Goal: Information Seeking & Learning: Find contact information

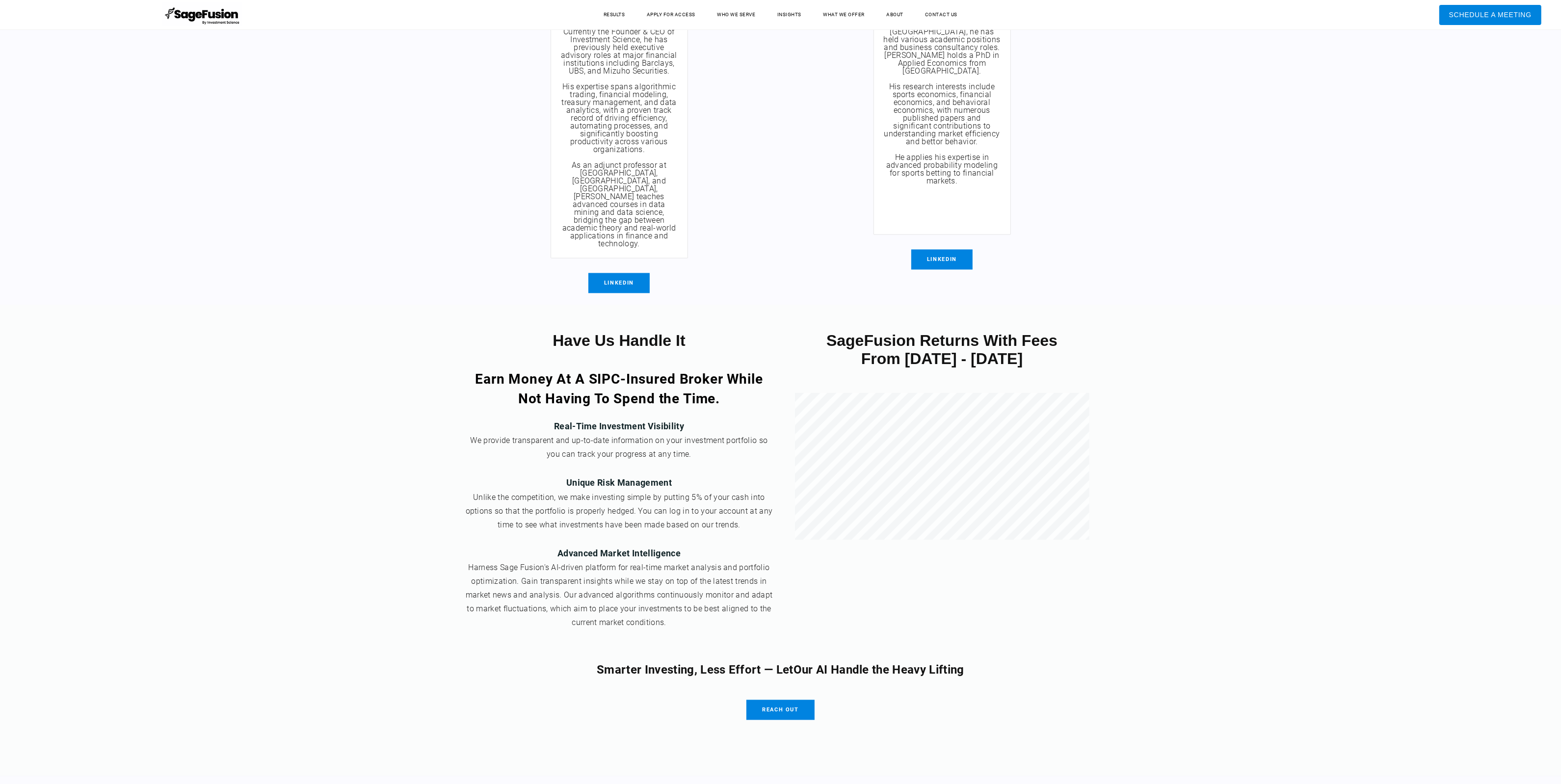
scroll to position [3504, 0]
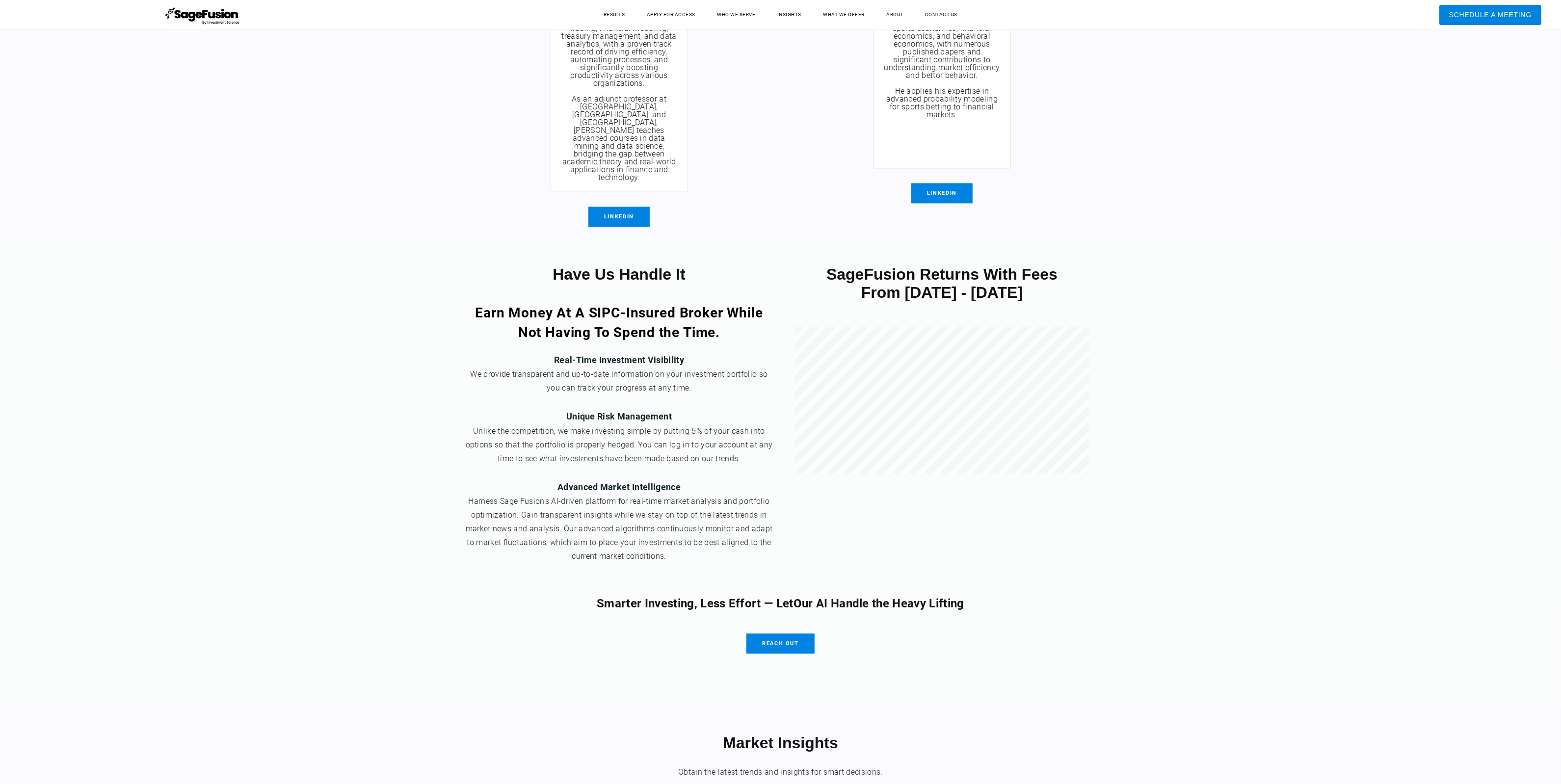
drag, startPoint x: 1568, startPoint y: 58, endPoint x: 1540, endPoint y: 545, distance: 487.8
click at [935, 185] on span "LinkedIn" at bounding box center [942, 193] width 61 height 20
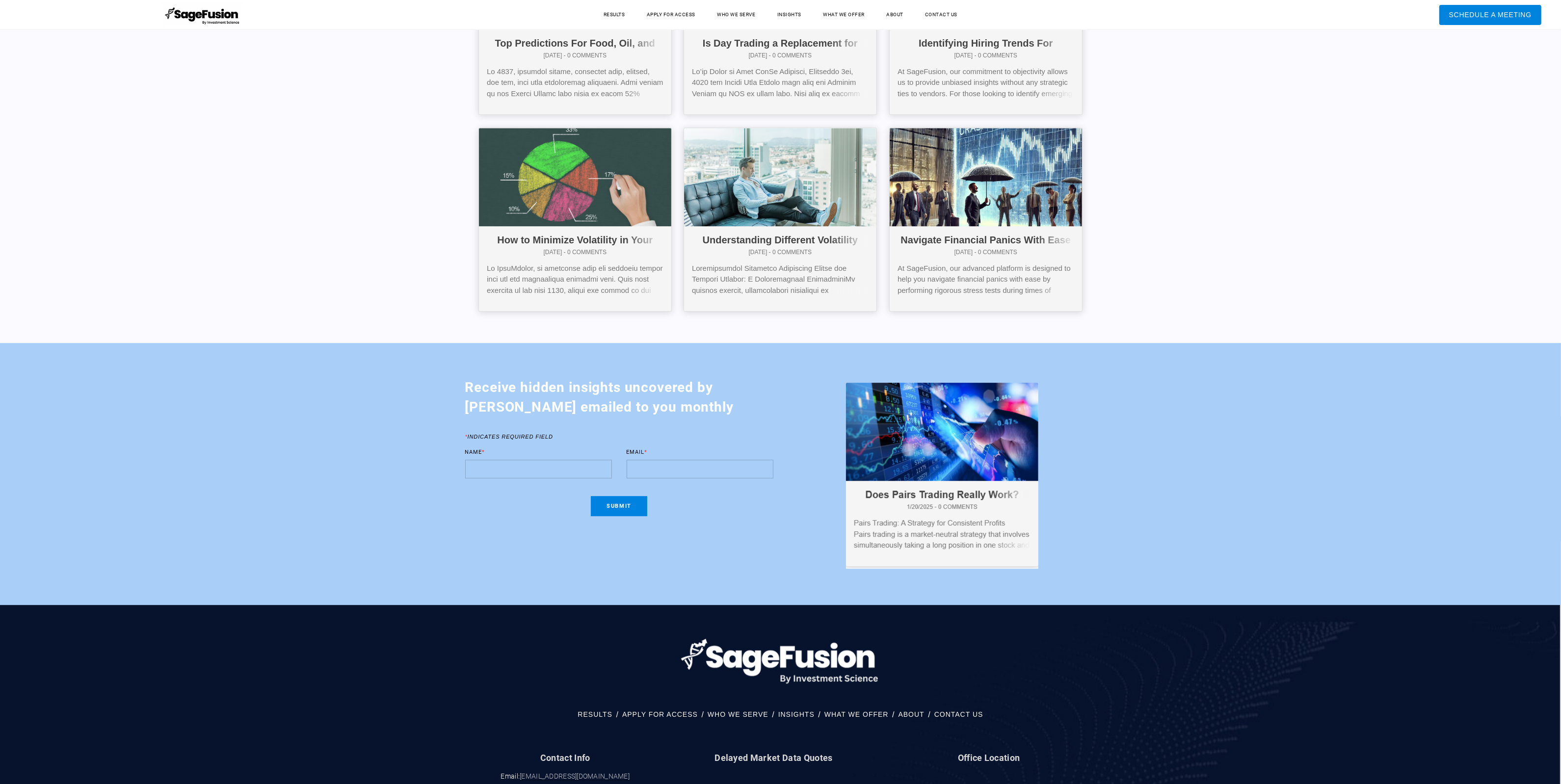
scroll to position [4706, 0]
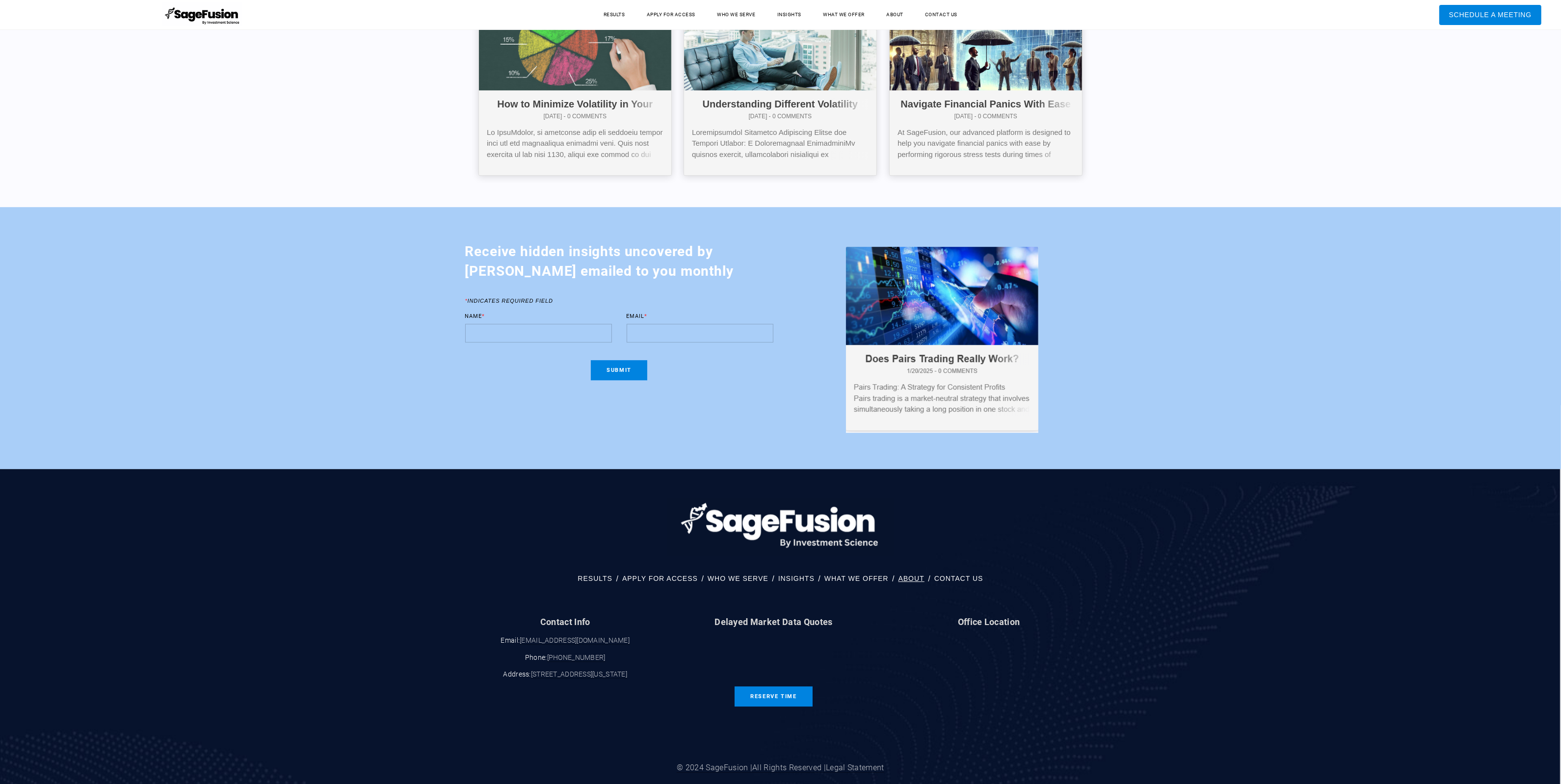
click at [912, 572] on link "ABOUT" at bounding box center [911, 578] width 26 height 13
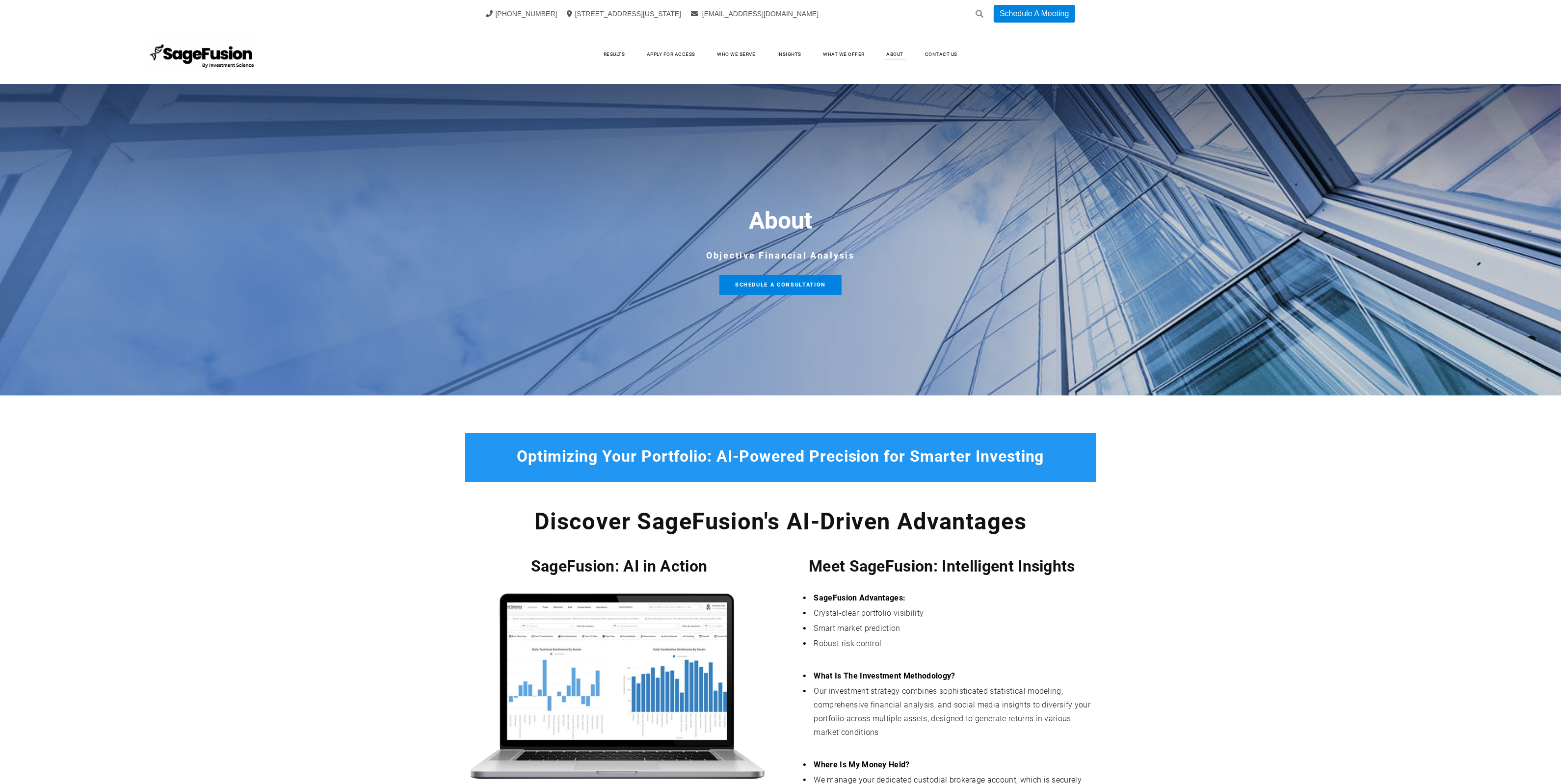
drag, startPoint x: 1568, startPoint y: 81, endPoint x: 1576, endPoint y: 10, distance: 71.4
click at [1561, 10] on html "+1 (917) 512-9523 99 Wall Street Suite 1672, New York, NY 10005 info@investment…" at bounding box center [780, 392] width 1561 height 784
click at [227, 68] on img at bounding box center [202, 54] width 111 height 34
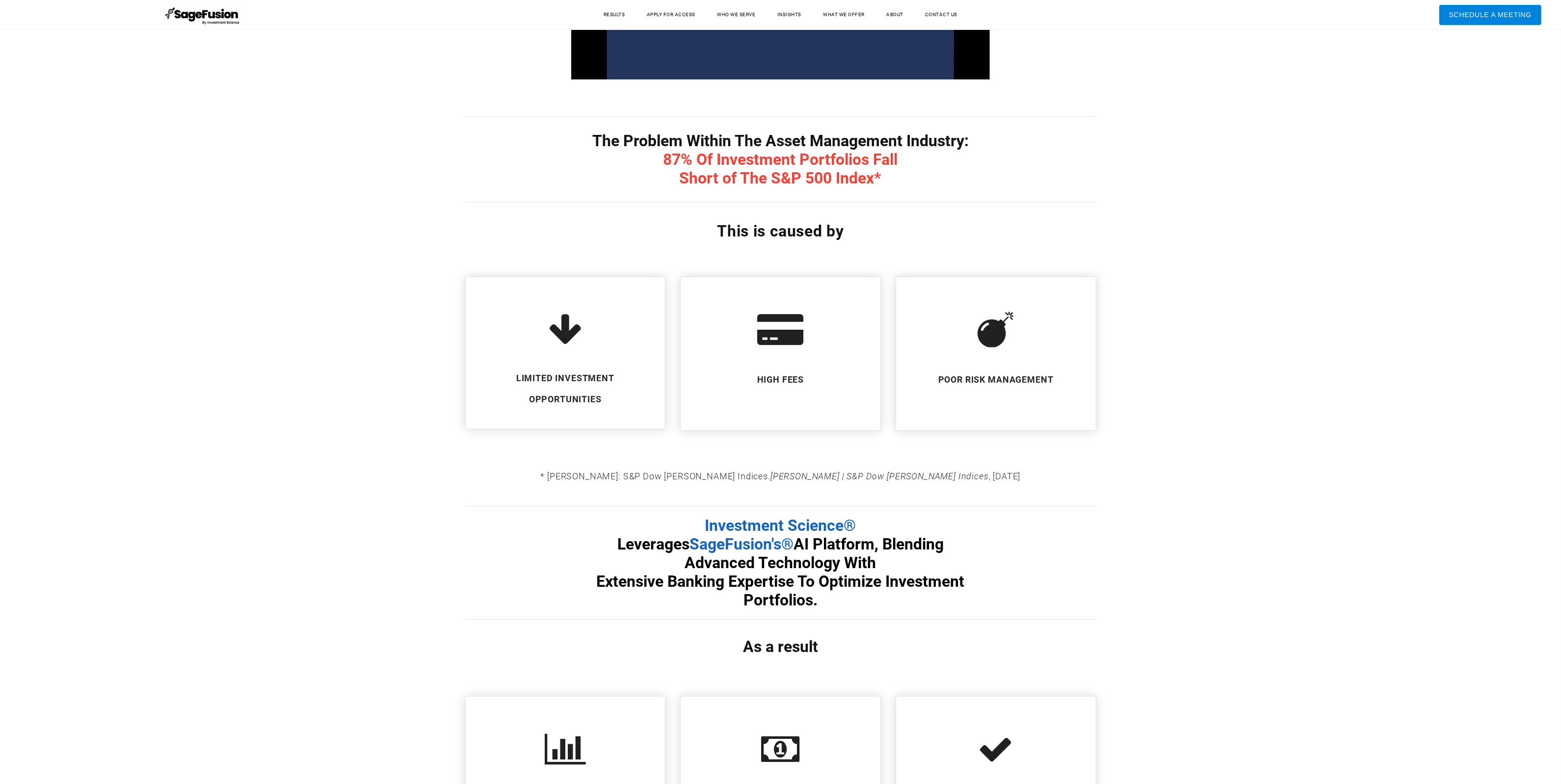
scroll to position [2953, 0]
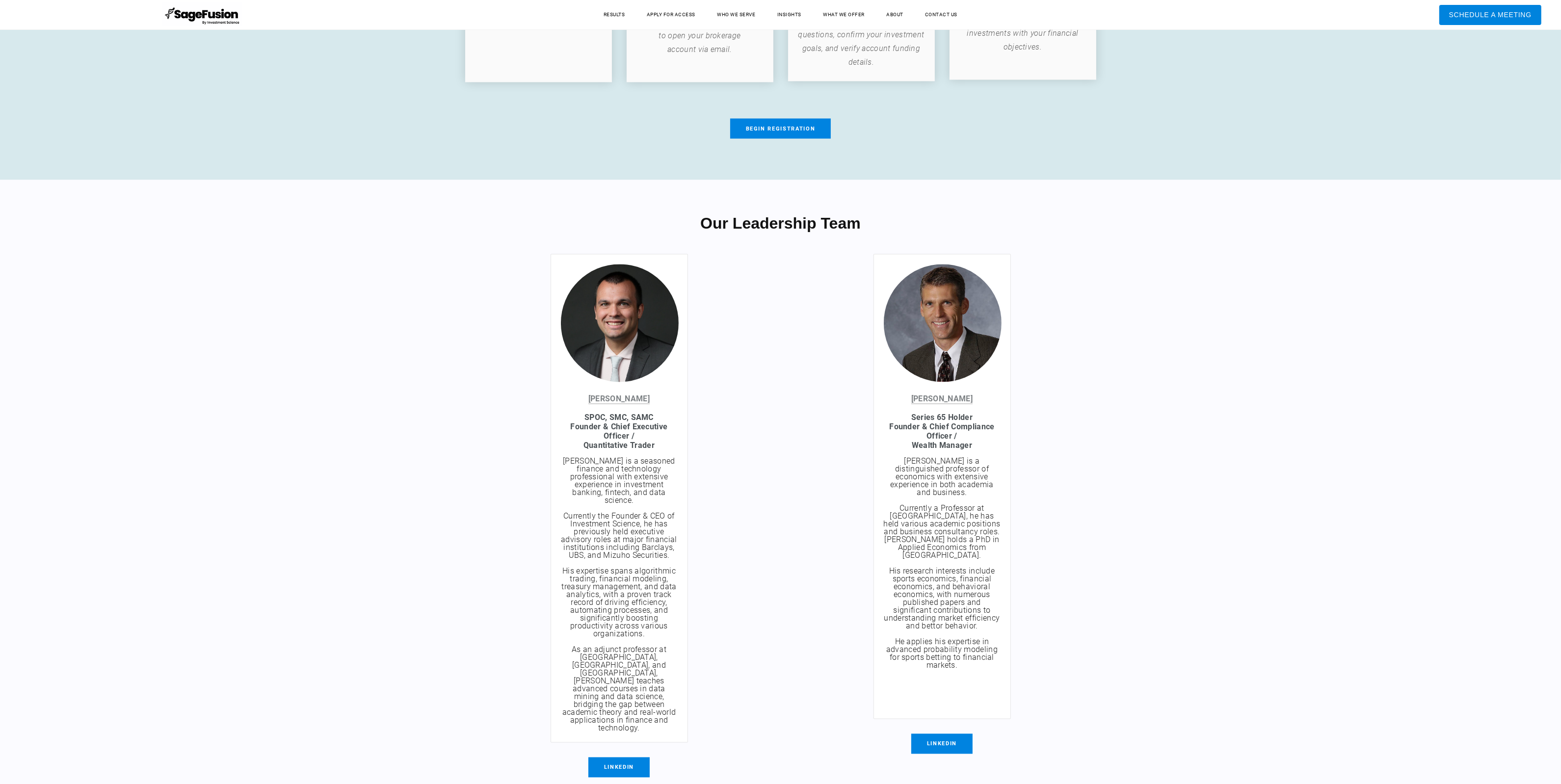
drag, startPoint x: 1563, startPoint y: 157, endPoint x: 1548, endPoint y: 471, distance: 314.4
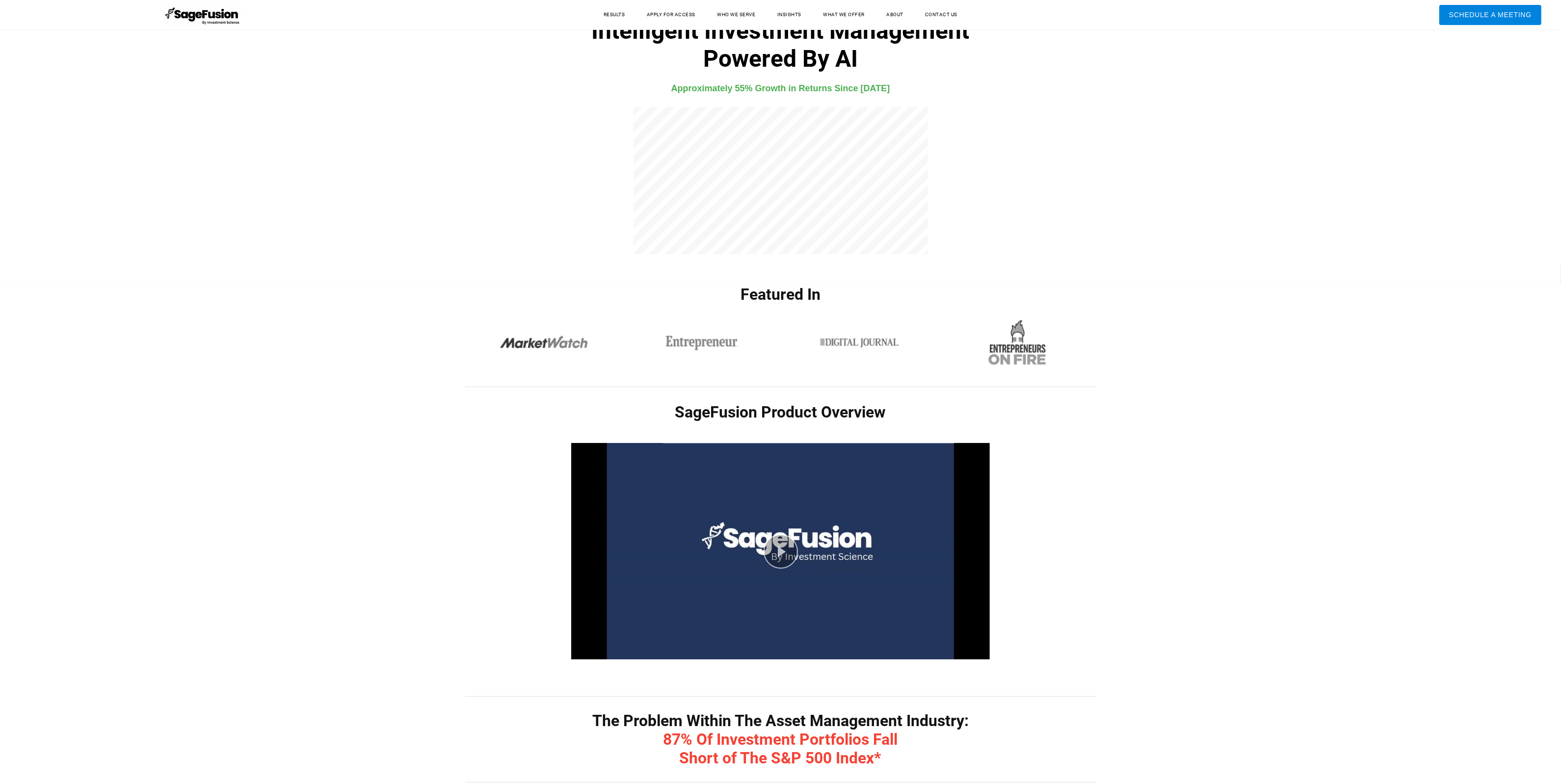
scroll to position [0, 0]
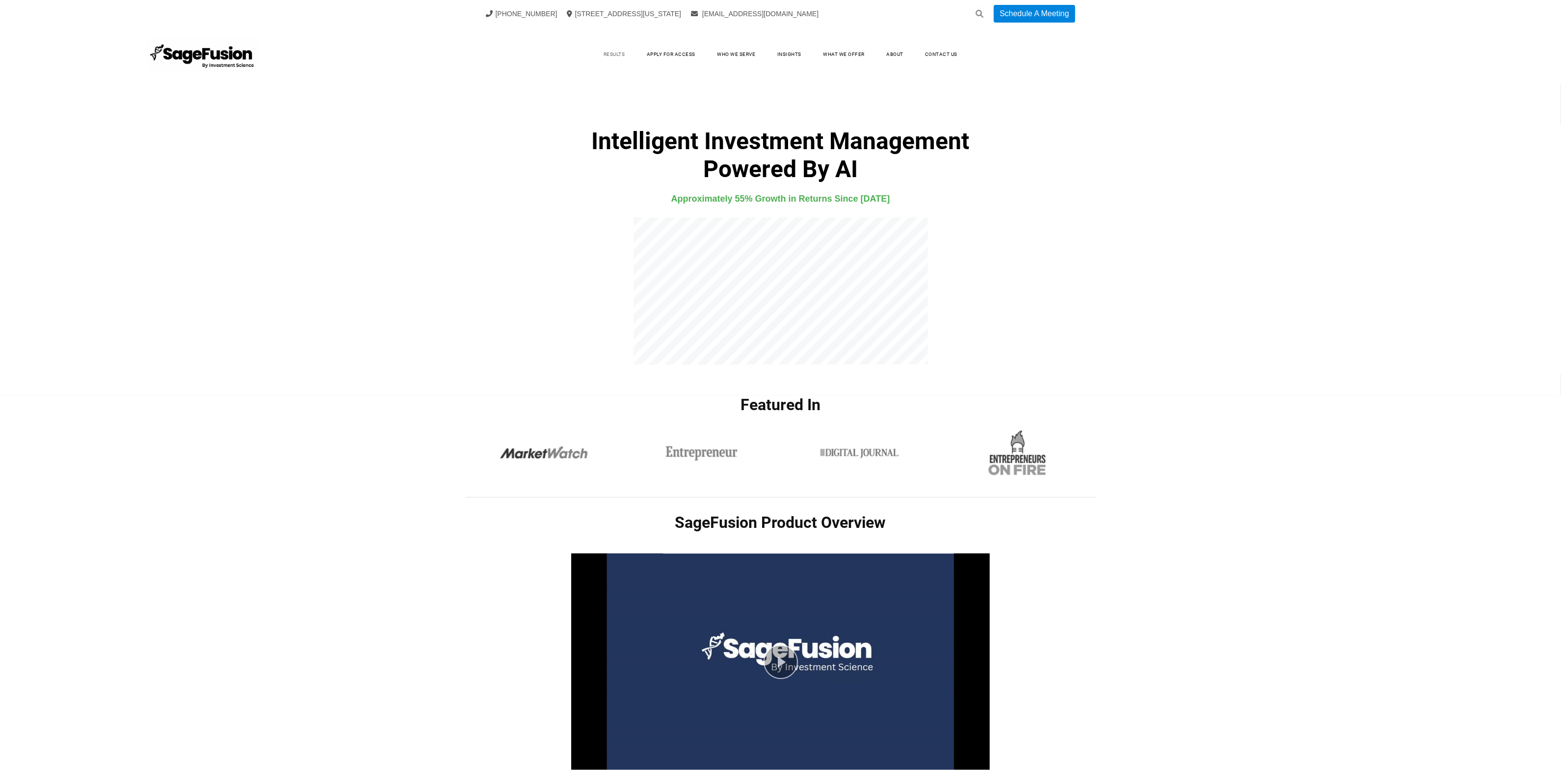
click at [602, 55] on link "Results" at bounding box center [614, 54] width 41 height 14
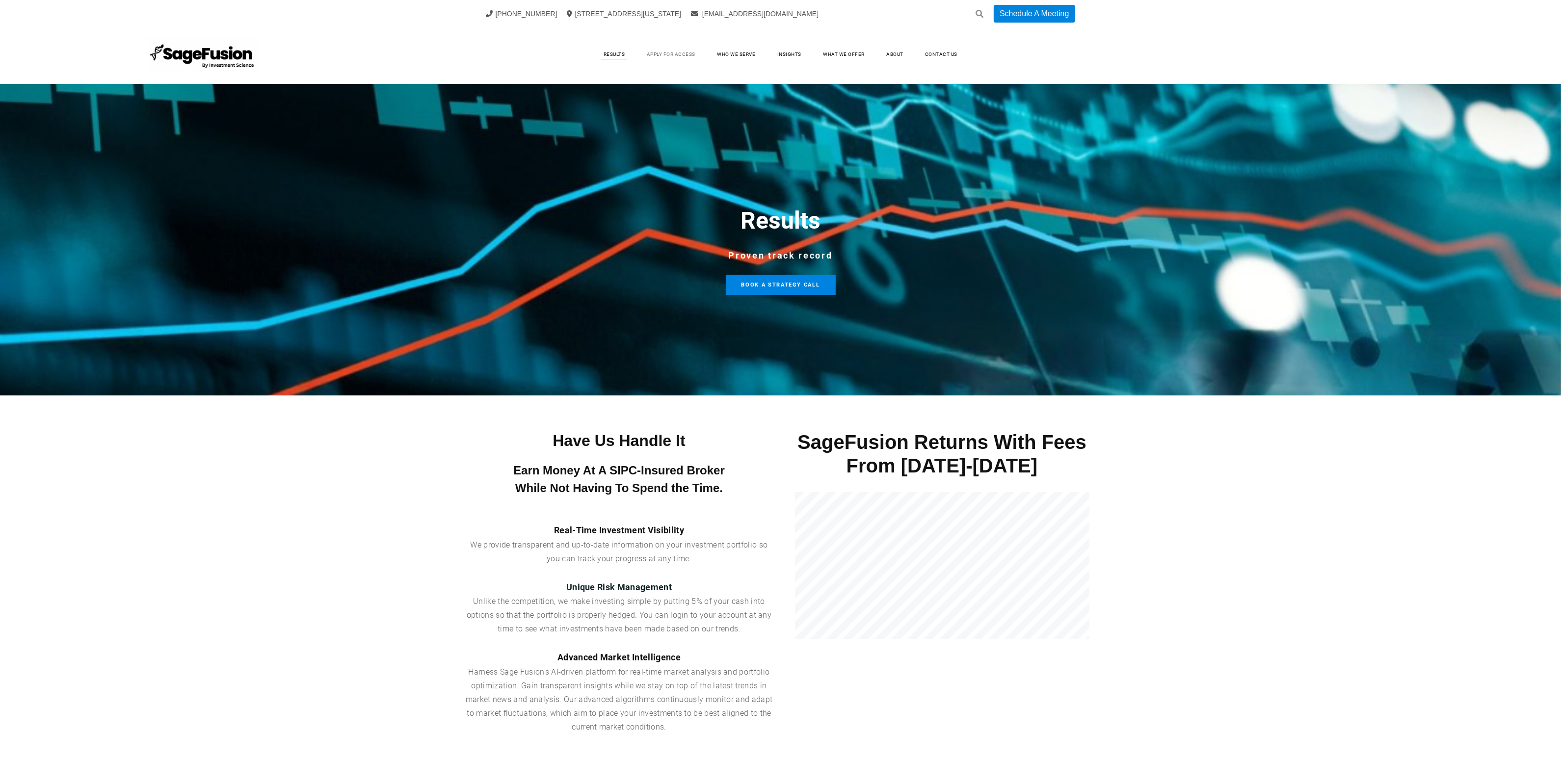
click at [664, 58] on link "Apply for Access" at bounding box center [671, 54] width 68 height 14
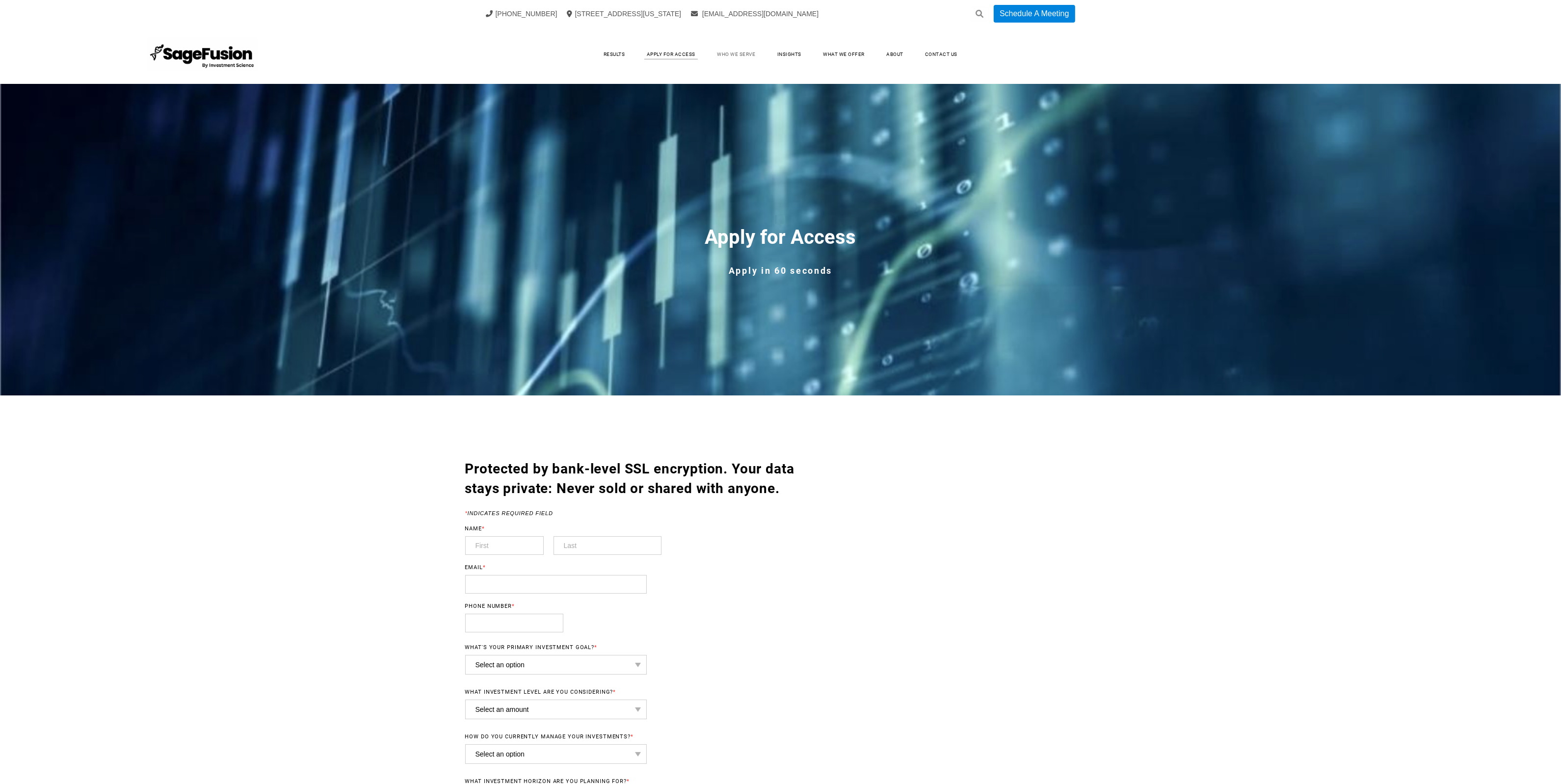
click at [733, 52] on link "Who We Serve" at bounding box center [736, 54] width 58 height 14
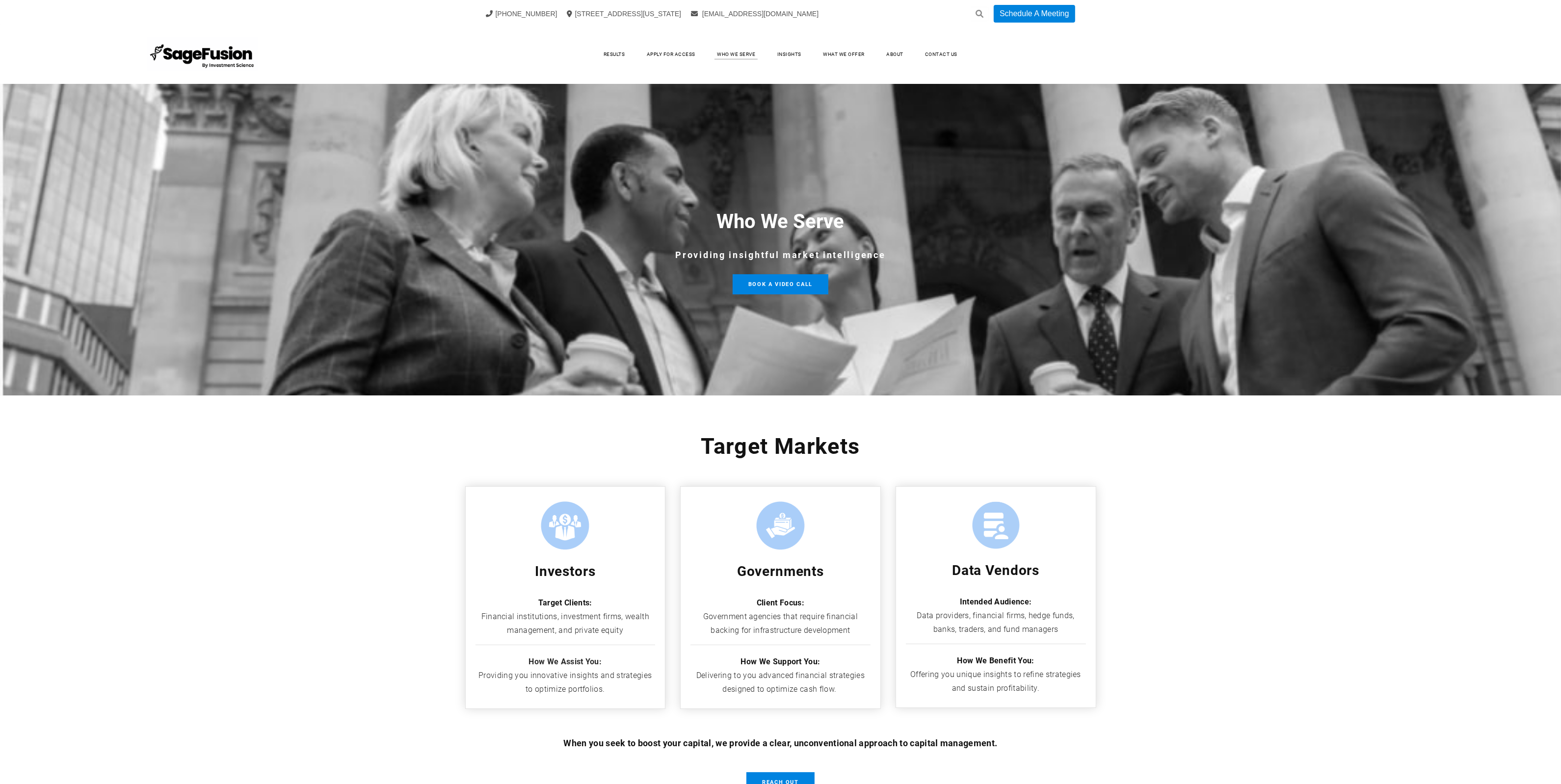
click at [783, 55] on link "Insights" at bounding box center [789, 54] width 44 height 14
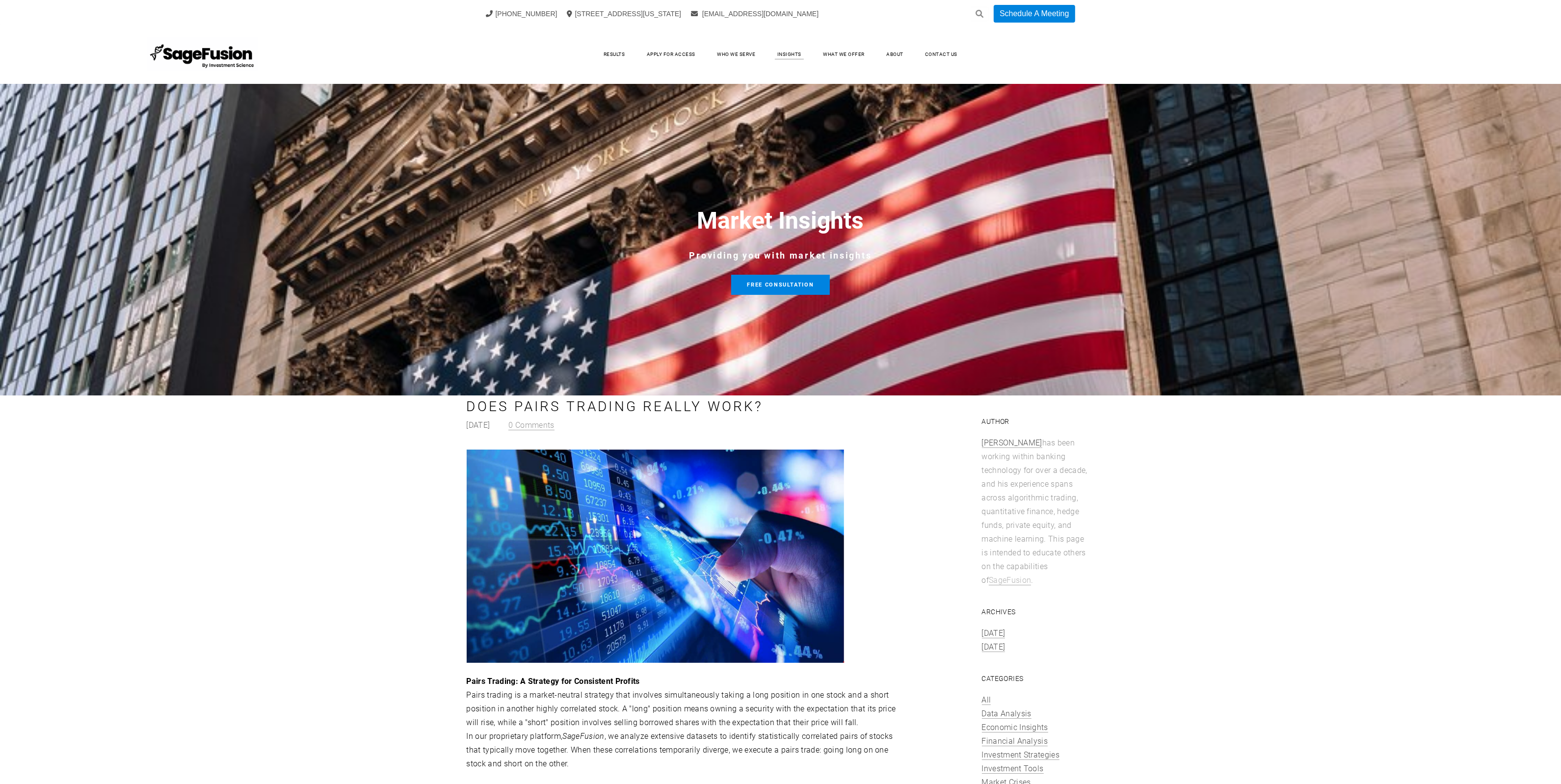
click at [833, 53] on link "What We Offer" at bounding box center [843, 54] width 61 height 14
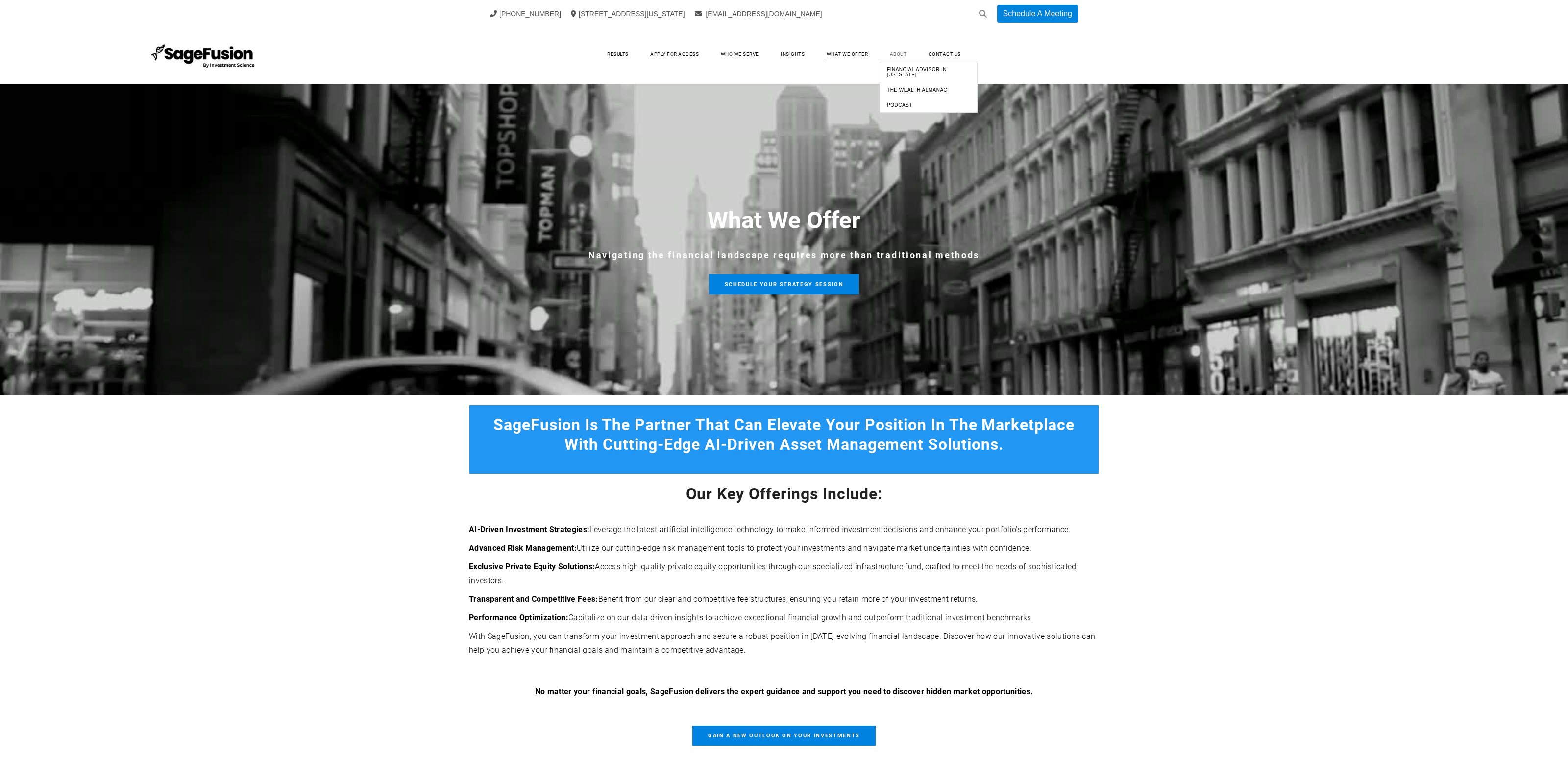
click at [888, 54] on link "About" at bounding box center [898, 54] width 37 height 14
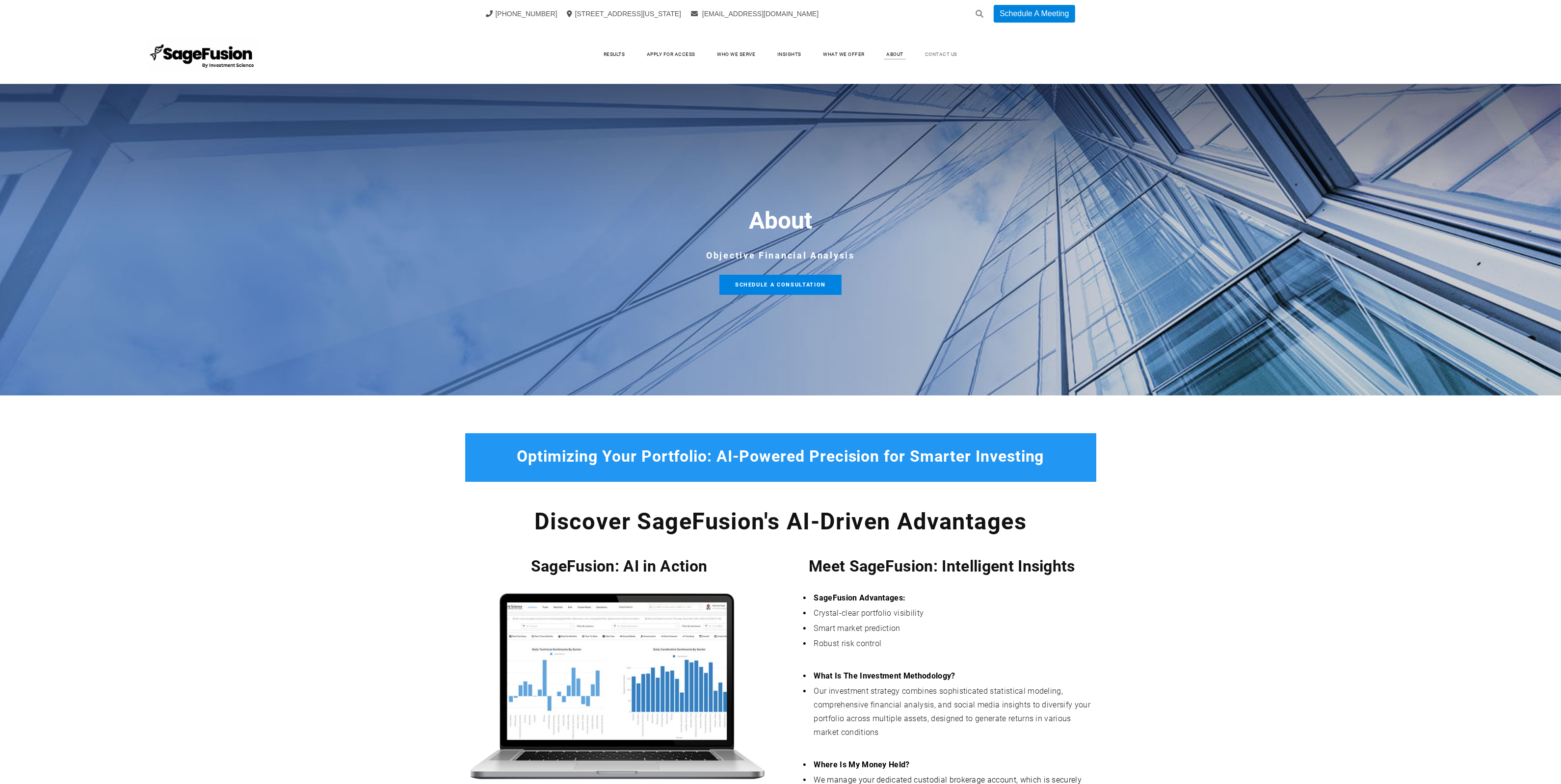
click at [947, 50] on link "Contact Us" at bounding box center [941, 54] width 52 height 14
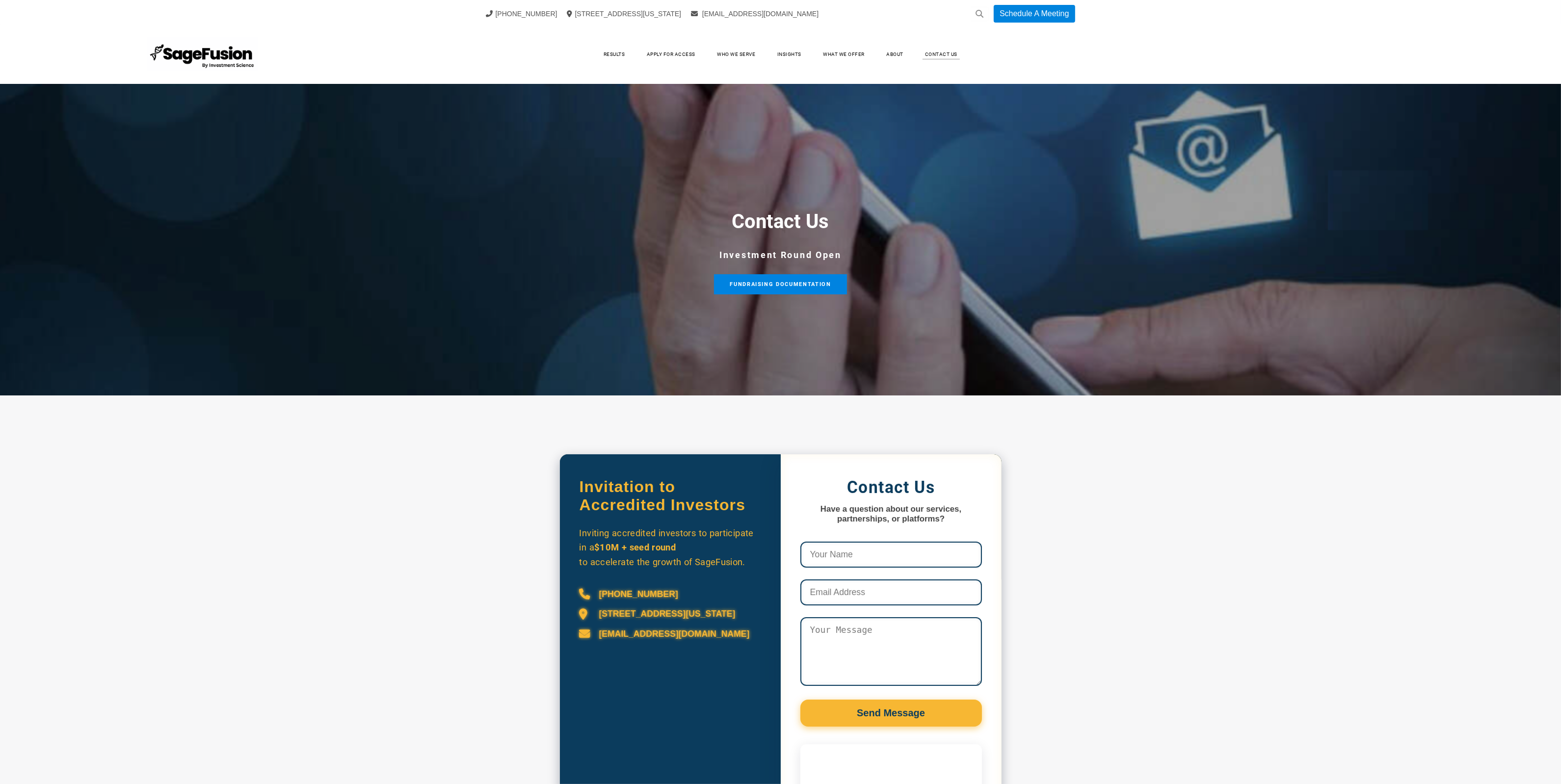
drag, startPoint x: 1562, startPoint y: 102, endPoint x: 1235, endPoint y: 18, distance: 337.6
click at [1561, 40] on html "+1 (917) 512-9523 99 Wall Street Suite 1672, New York, NY 10005 info@investment…" at bounding box center [780, 392] width 1561 height 784
click at [228, 45] on img at bounding box center [202, 54] width 111 height 34
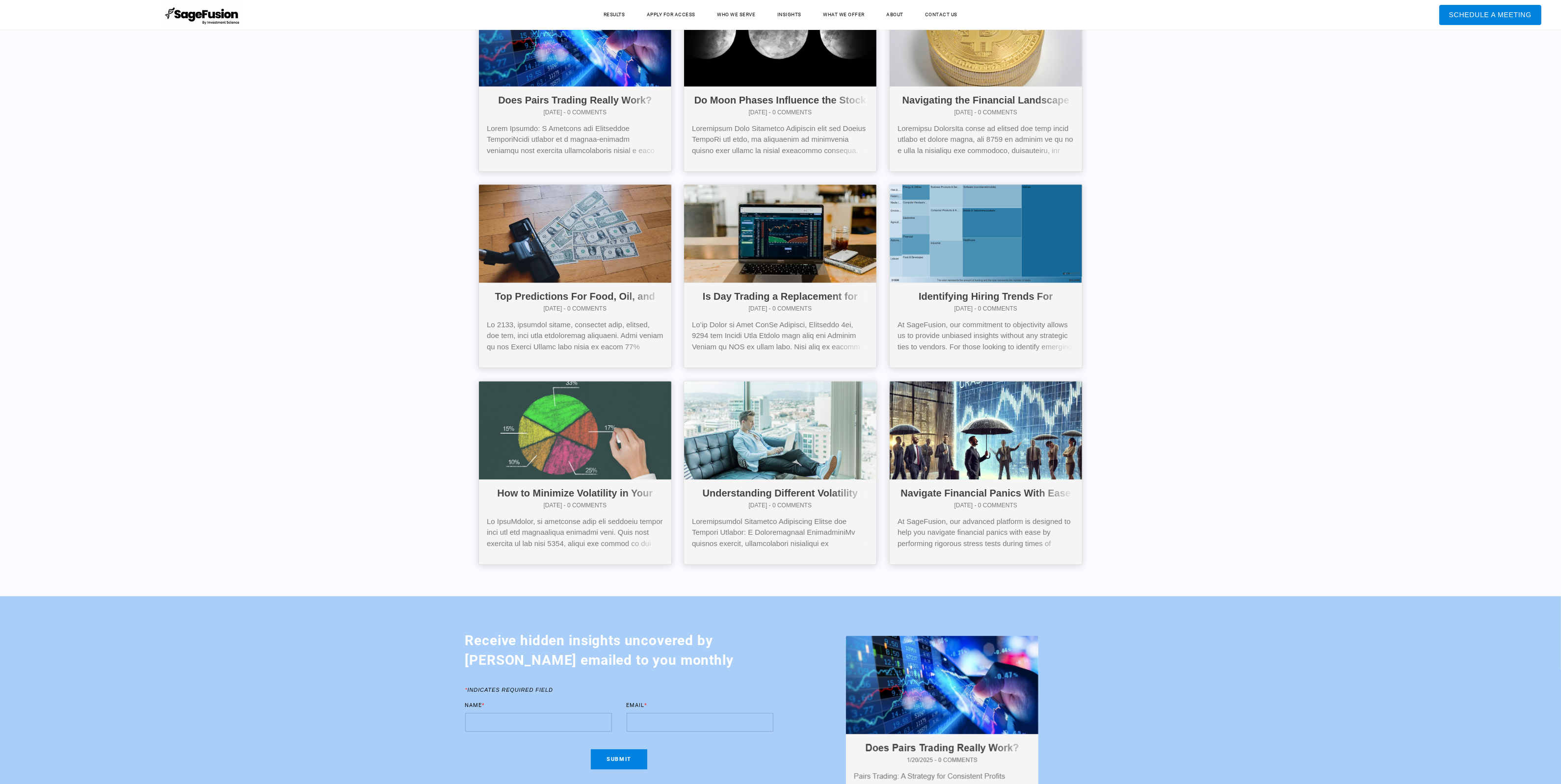
scroll to position [4489, 0]
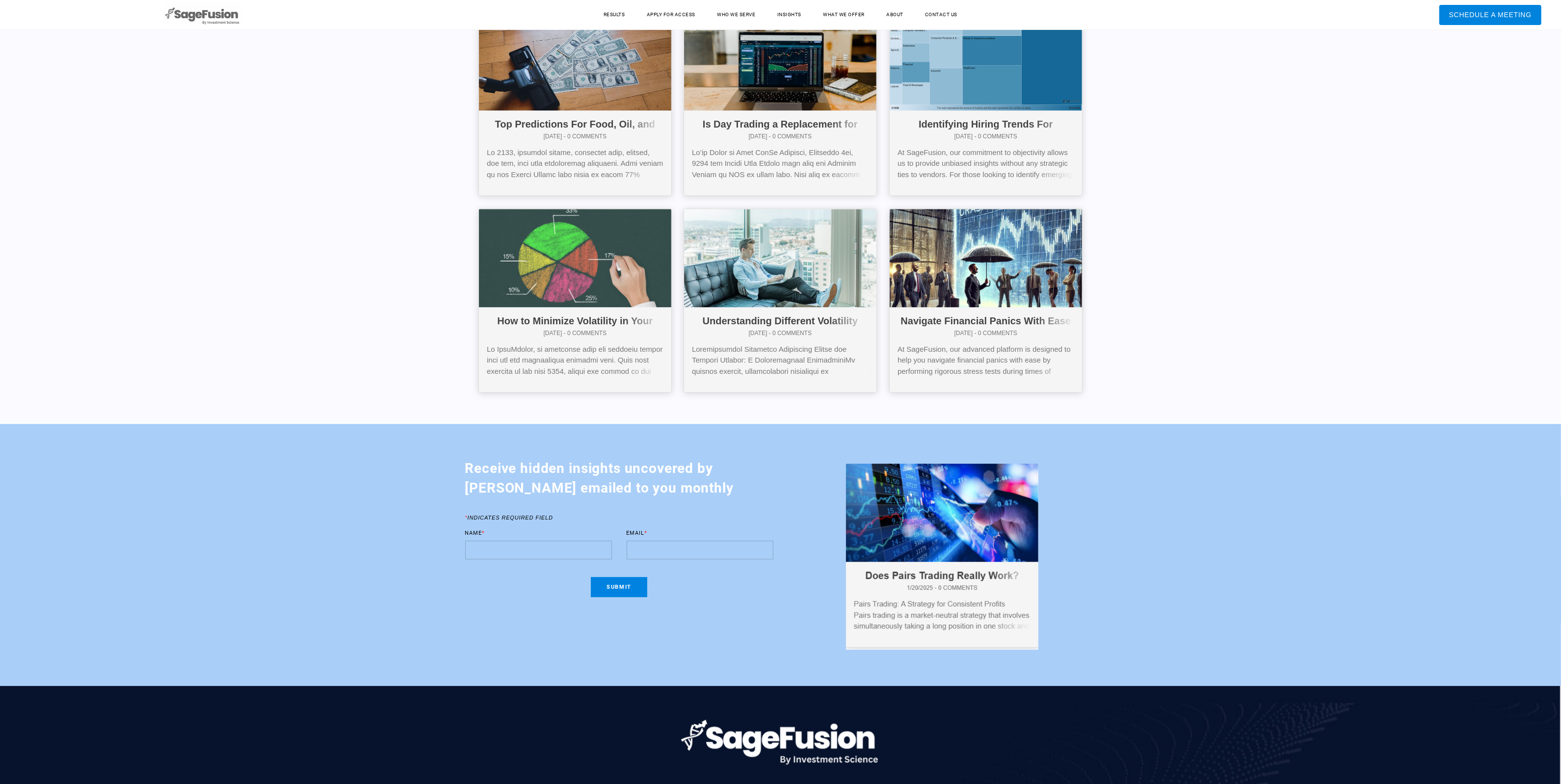
click at [216, 25] on img at bounding box center [202, 14] width 79 height 24
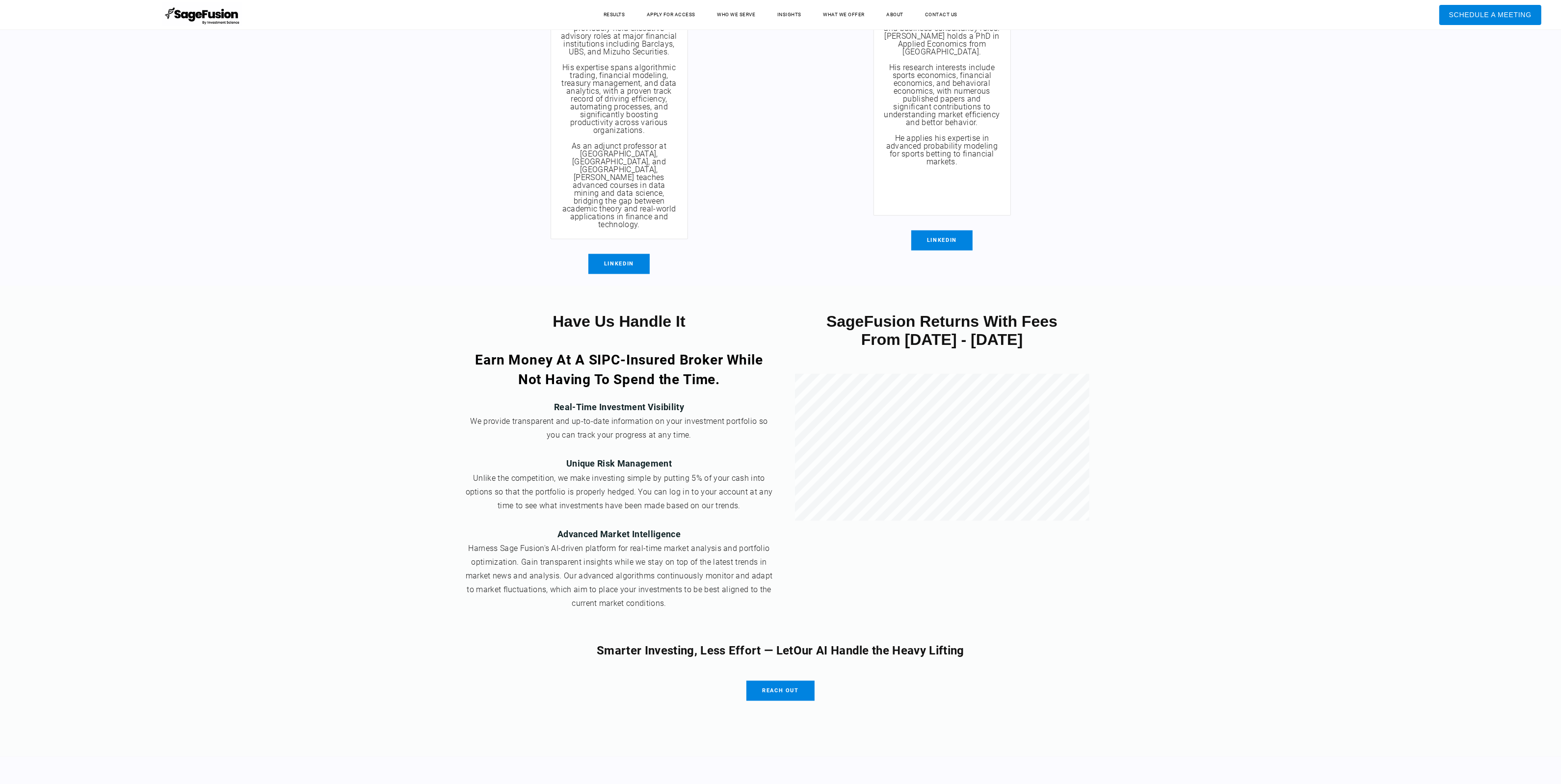
scroll to position [4706, 0]
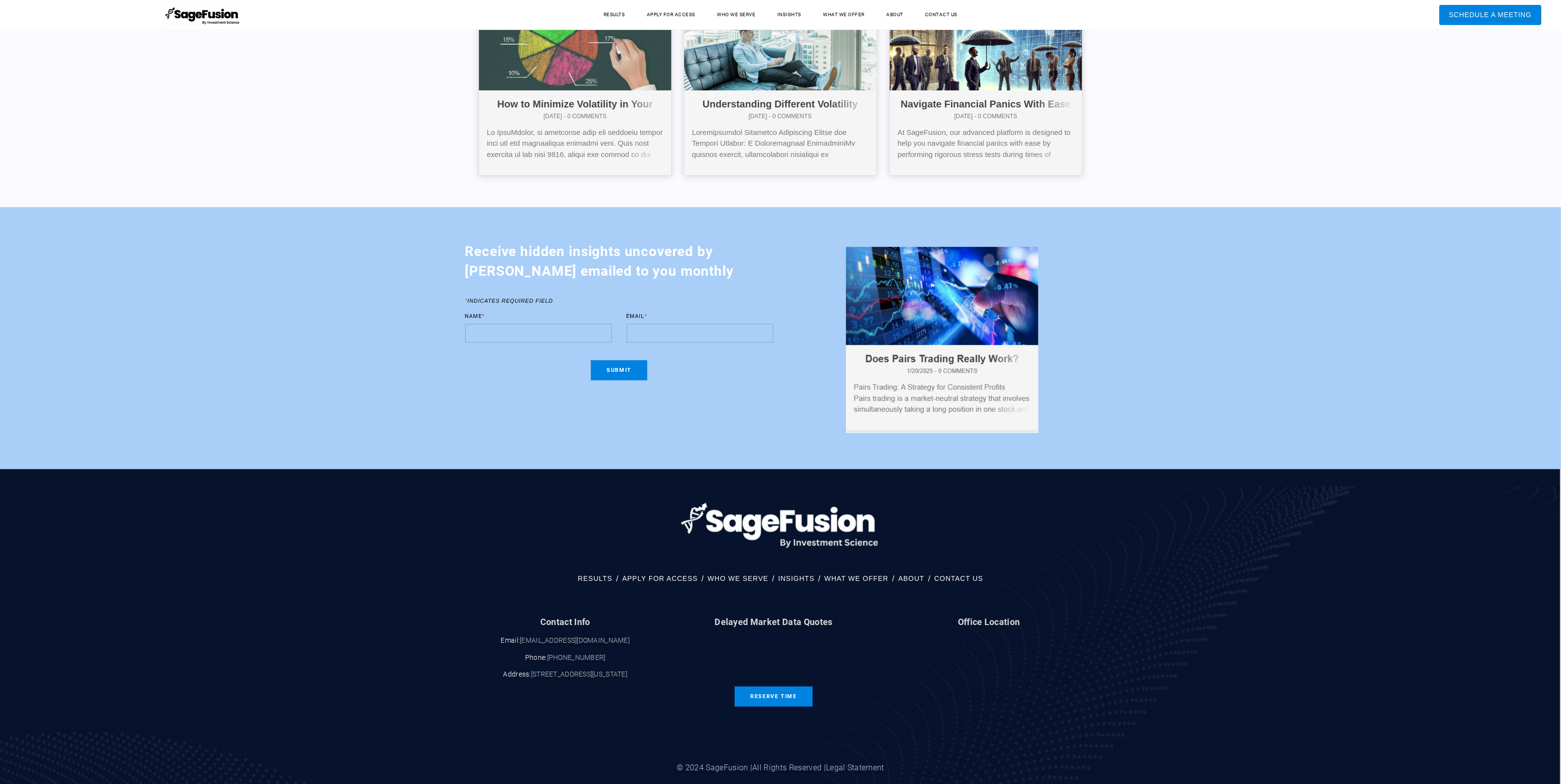
click at [1497, 692] on div "Menu Example RESULTS APPLY FOR ACCESS WHO WE SERVE INSIGHTS WHAT WE OFFER ABOUT…" at bounding box center [780, 639] width 1561 height 340
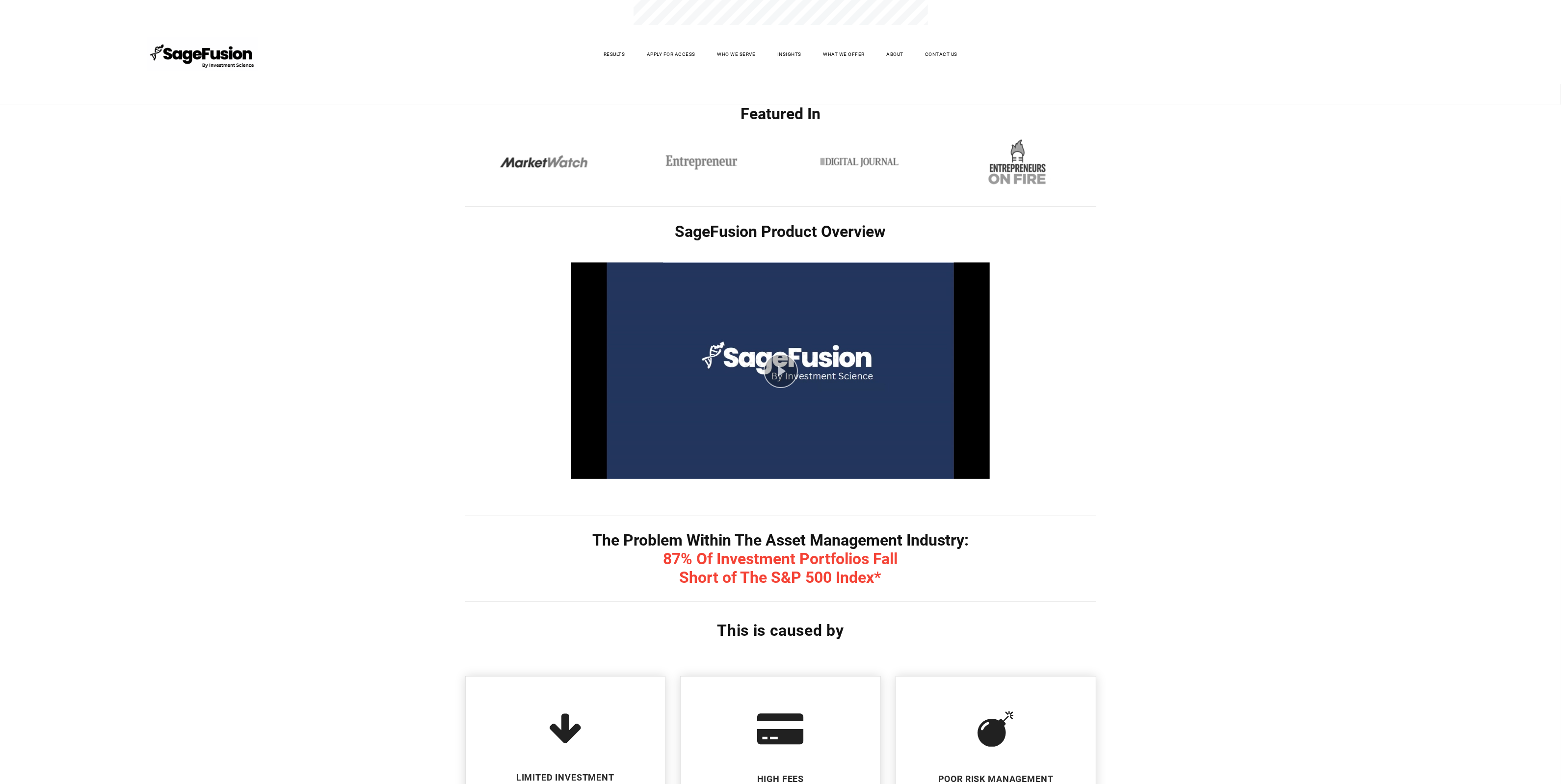
scroll to position [0, 0]
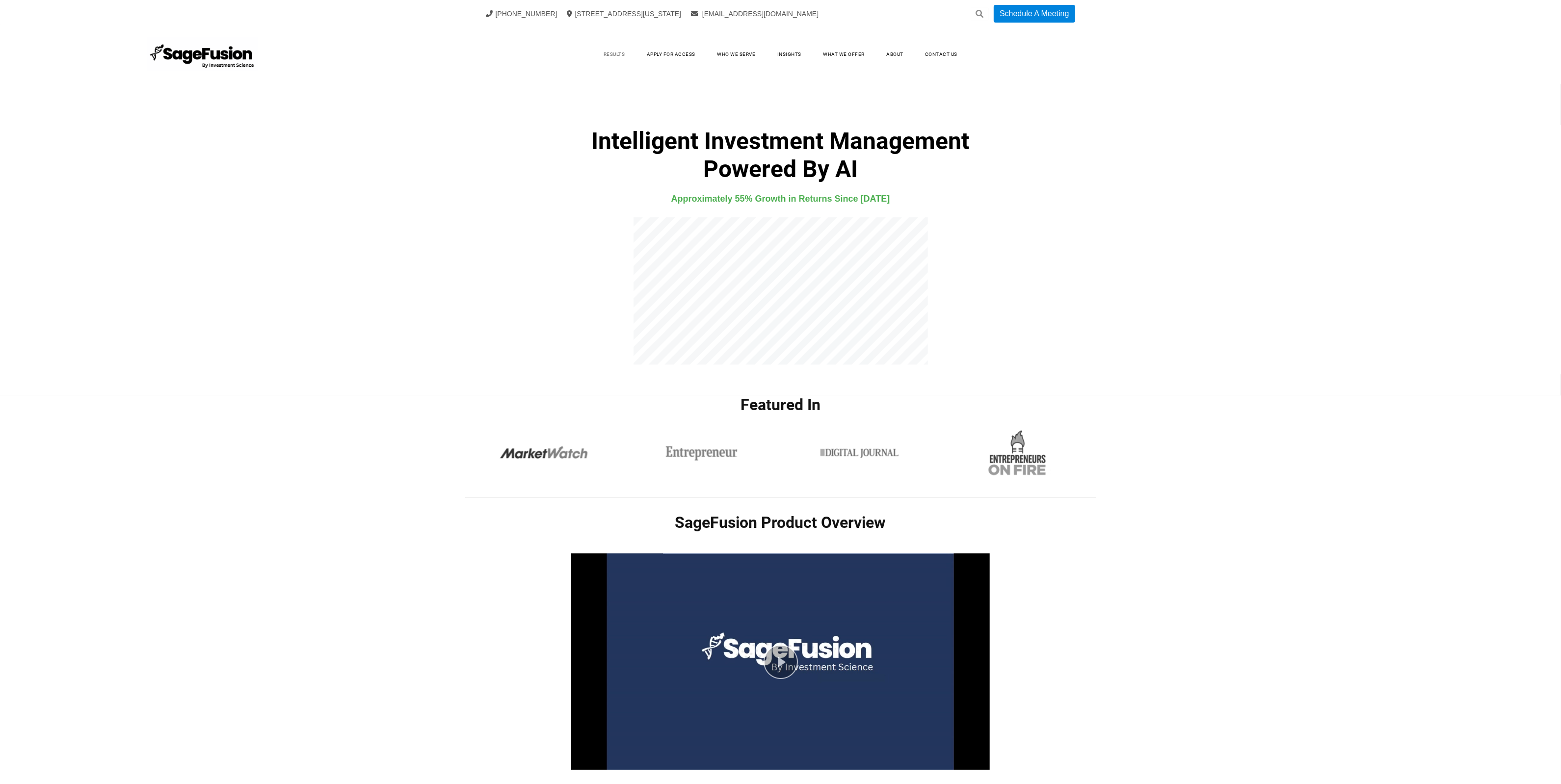
click at [616, 49] on link "Results" at bounding box center [614, 54] width 41 height 14
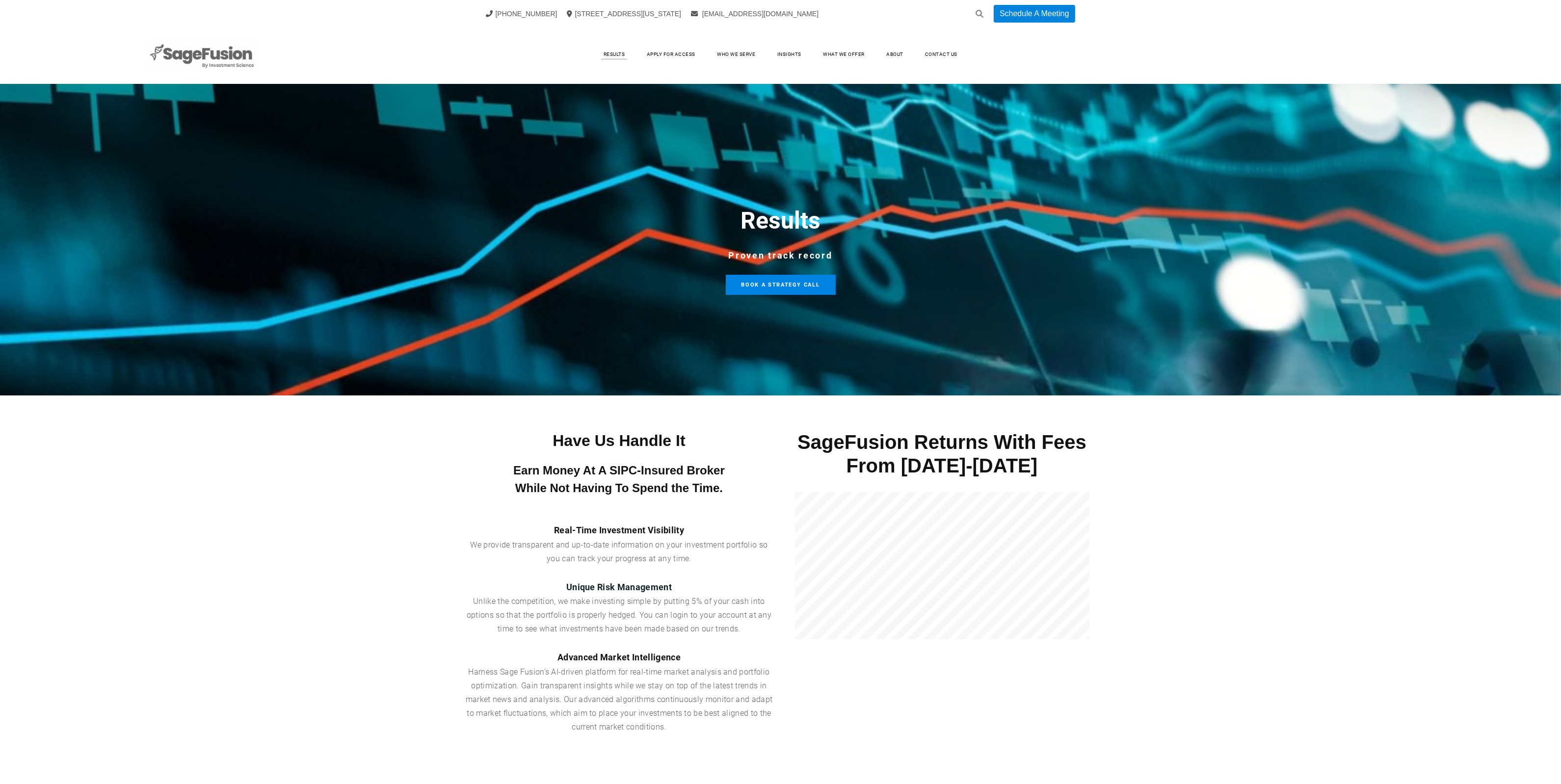
click at [239, 52] on img at bounding box center [202, 54] width 111 height 34
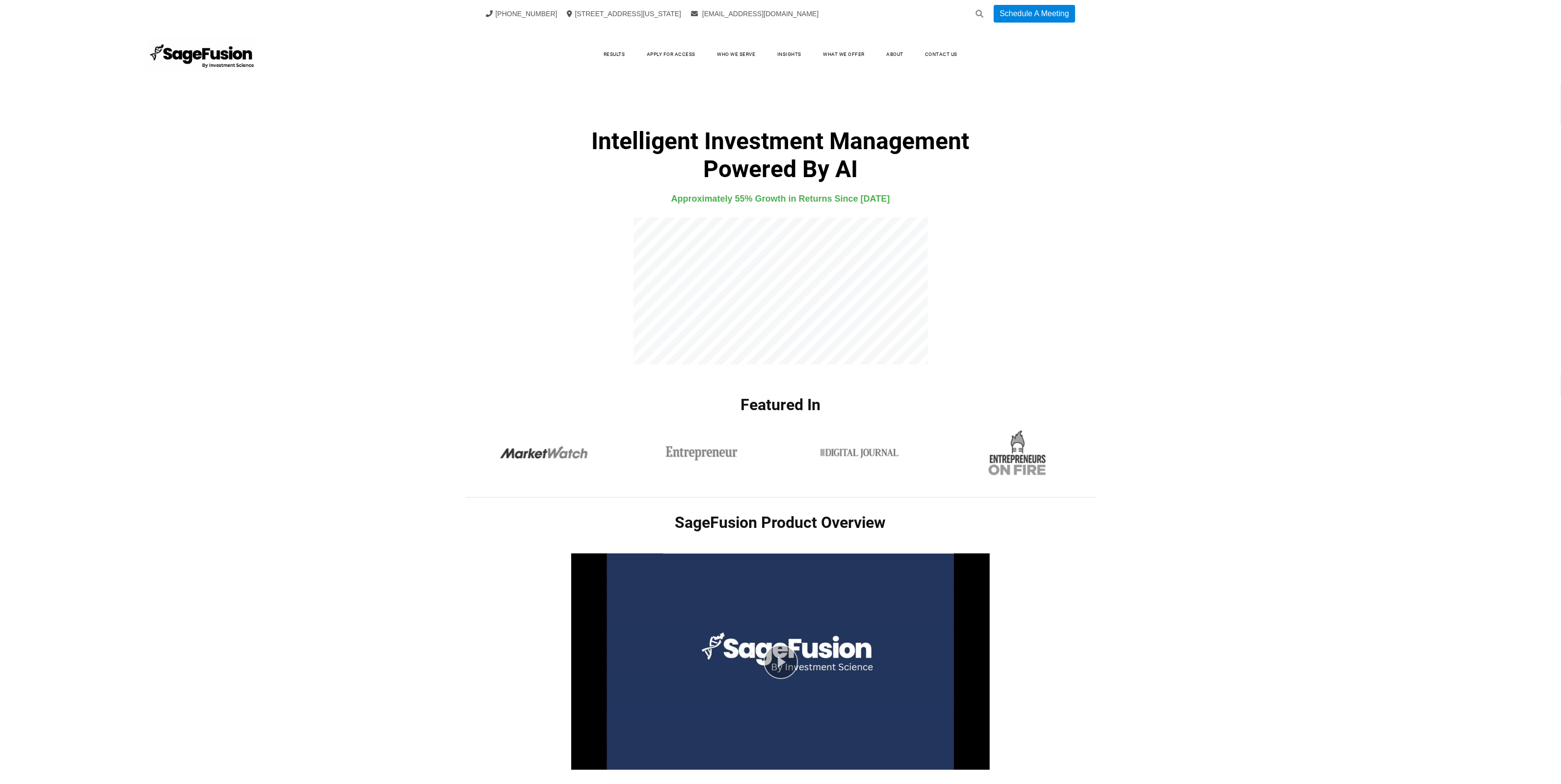
click at [619, 45] on ul "Results Apply for Access Who We Serve Insights What We Offer About Contact Us" at bounding box center [780, 55] width 761 height 20
click at [620, 50] on link "Results" at bounding box center [614, 54] width 41 height 14
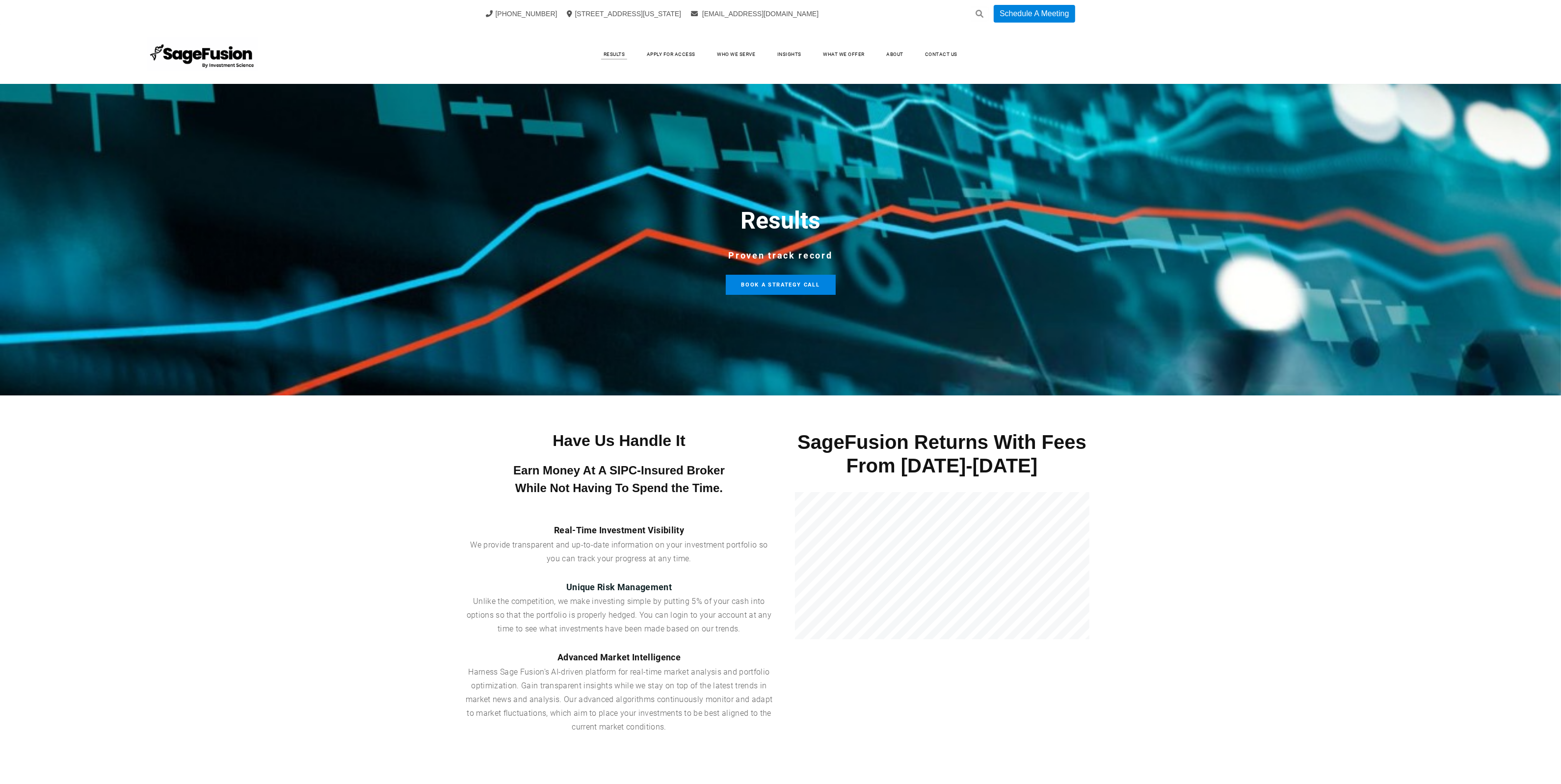
click at [658, 53] on link "Apply for Access" at bounding box center [671, 54] width 68 height 14
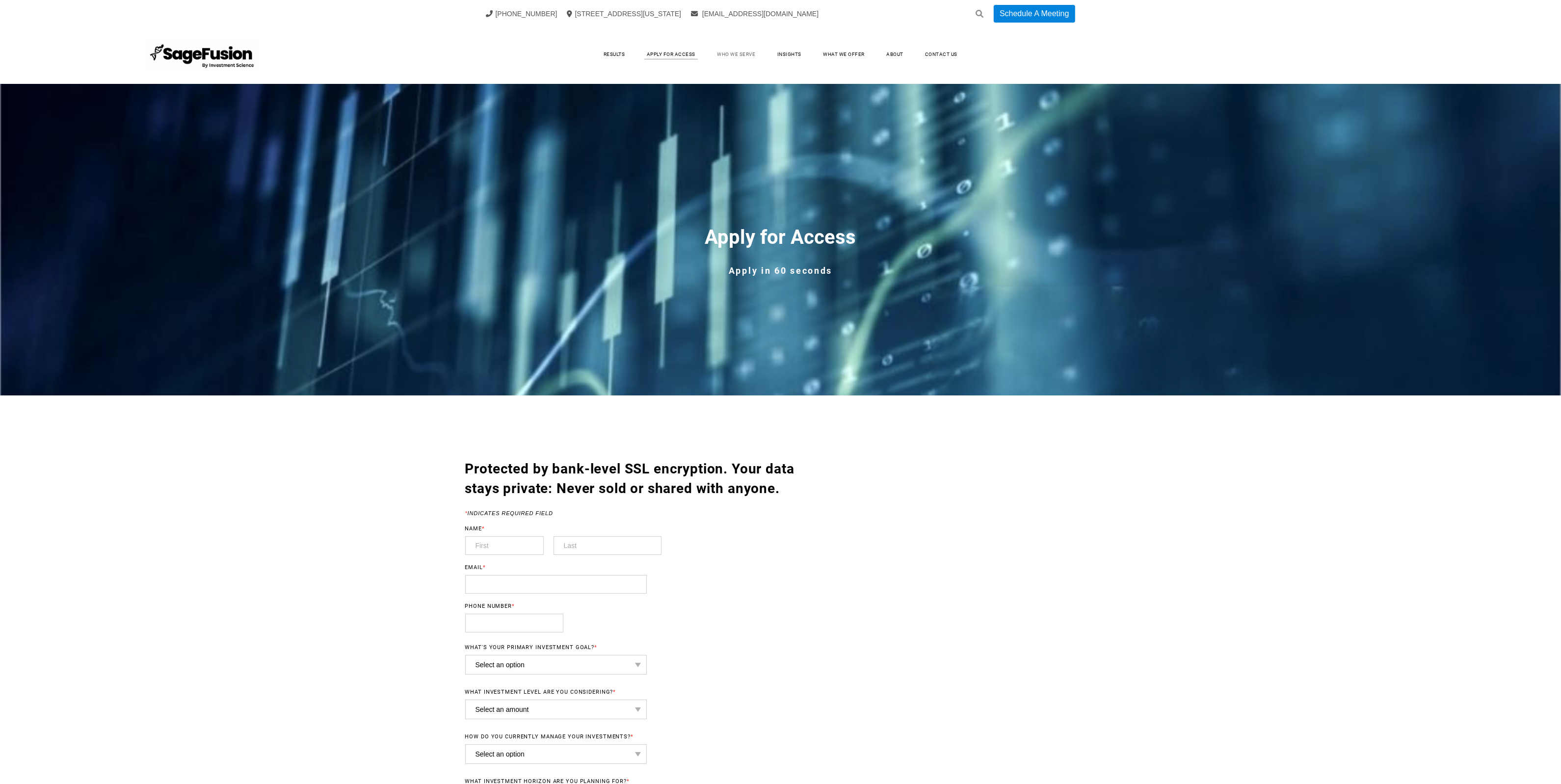
click at [724, 59] on link "Who We Serve" at bounding box center [736, 54] width 58 height 14
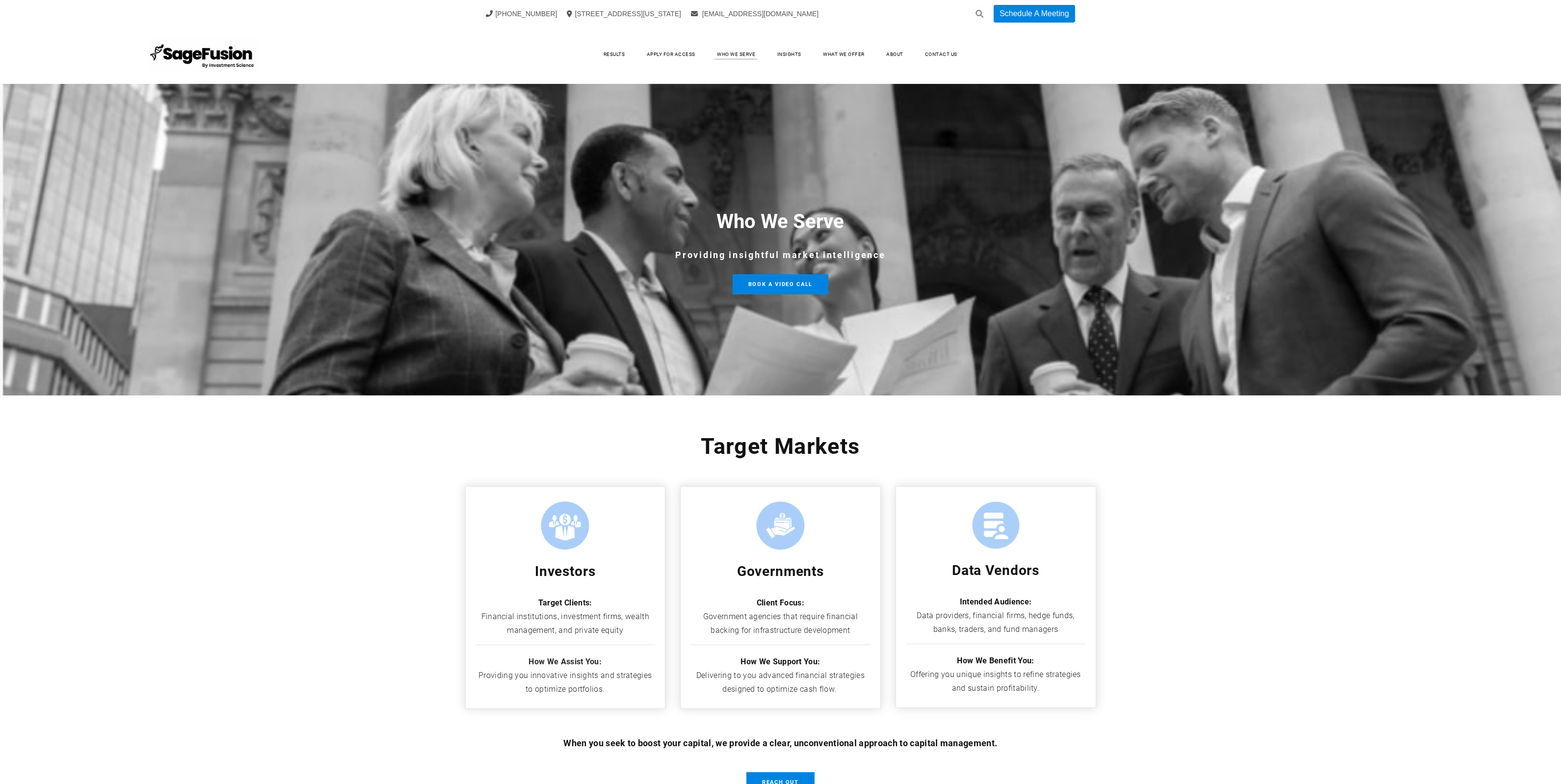
click at [780, 57] on link "Insights" at bounding box center [789, 54] width 44 height 14
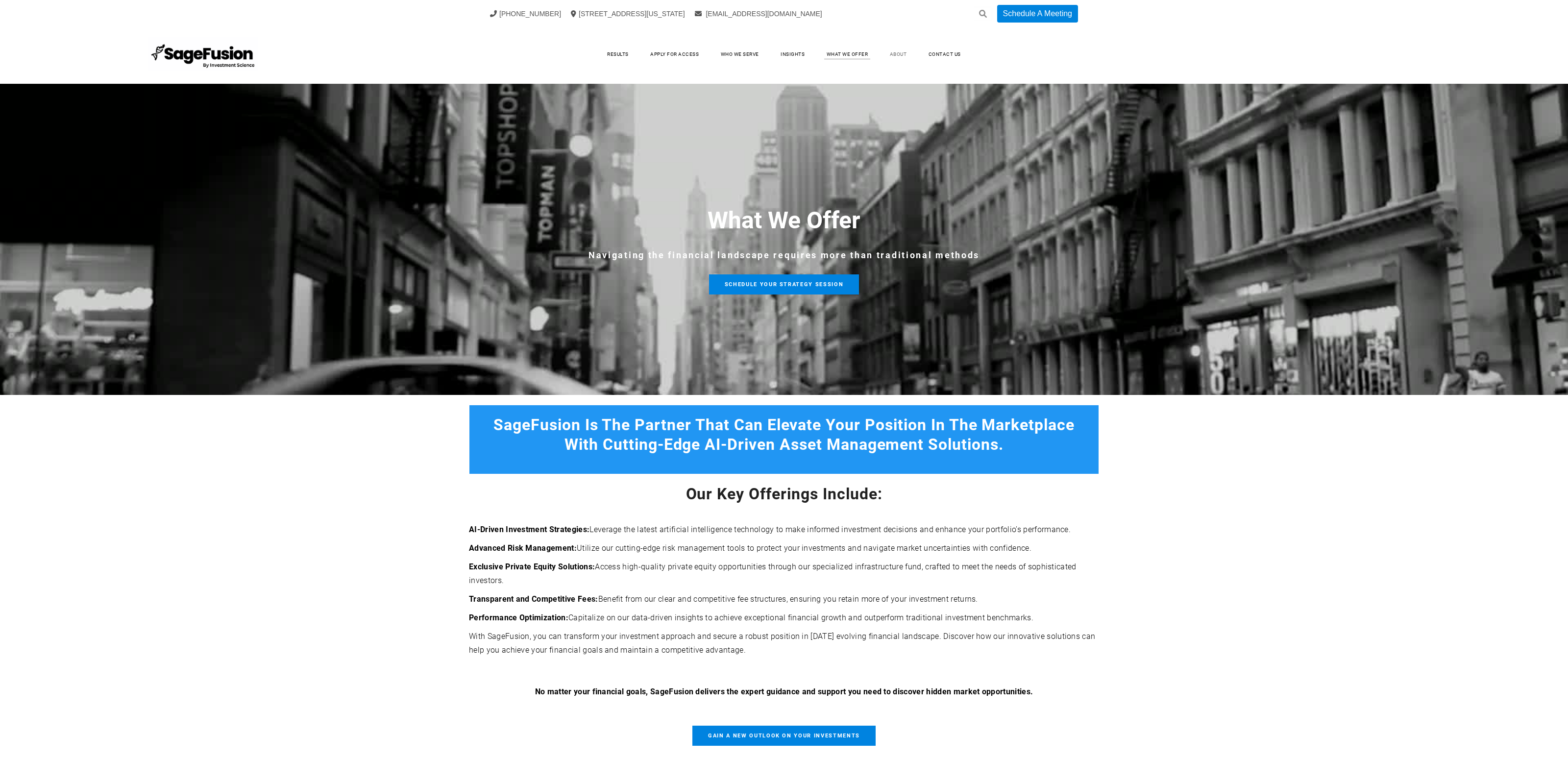
click at [900, 55] on link "About" at bounding box center [898, 54] width 37 height 14
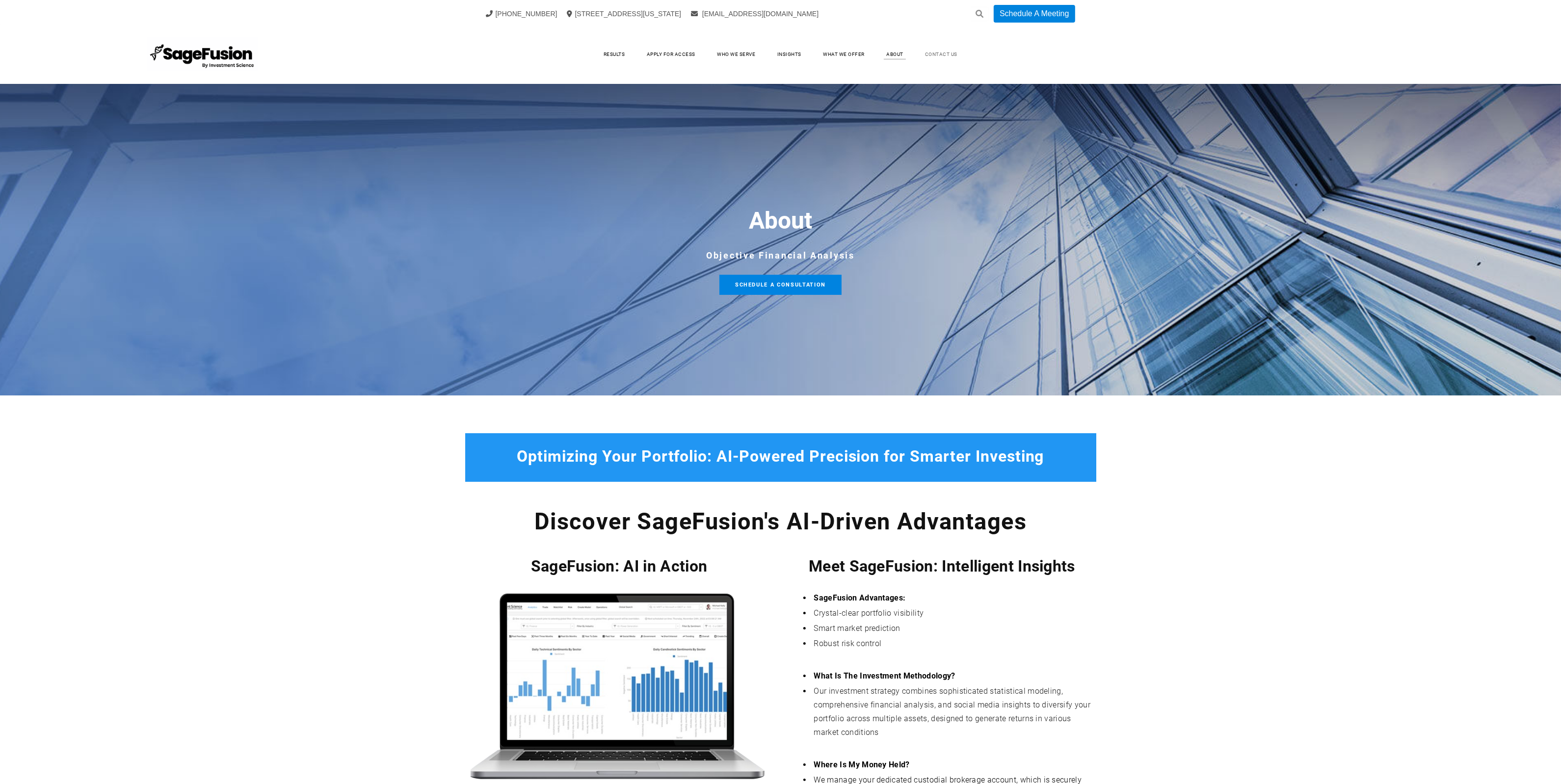
click at [942, 57] on link "Contact Us" at bounding box center [941, 54] width 52 height 14
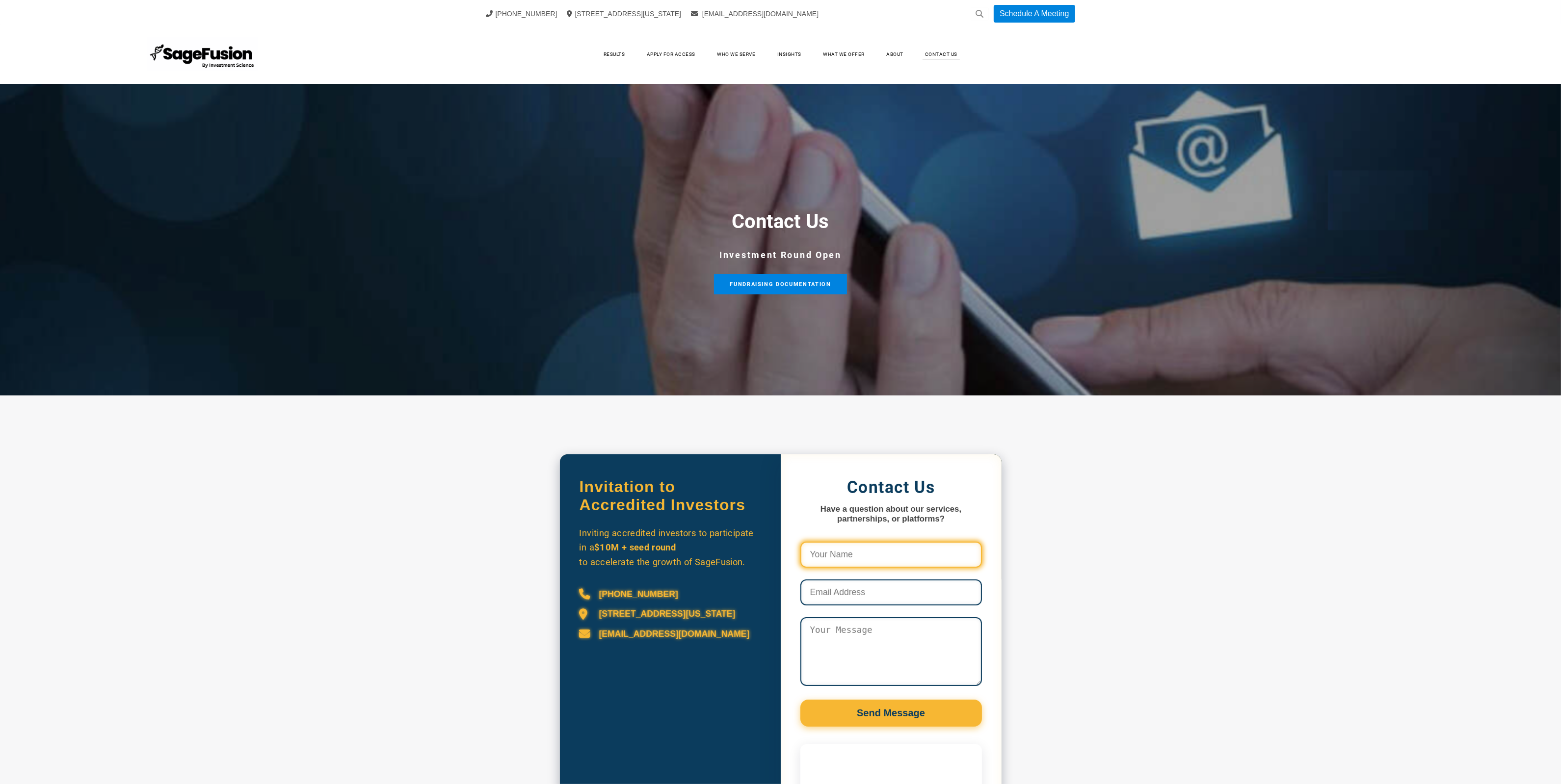
click at [915, 555] on input "Contact Us Form and Calendly" at bounding box center [891, 555] width 182 height 26
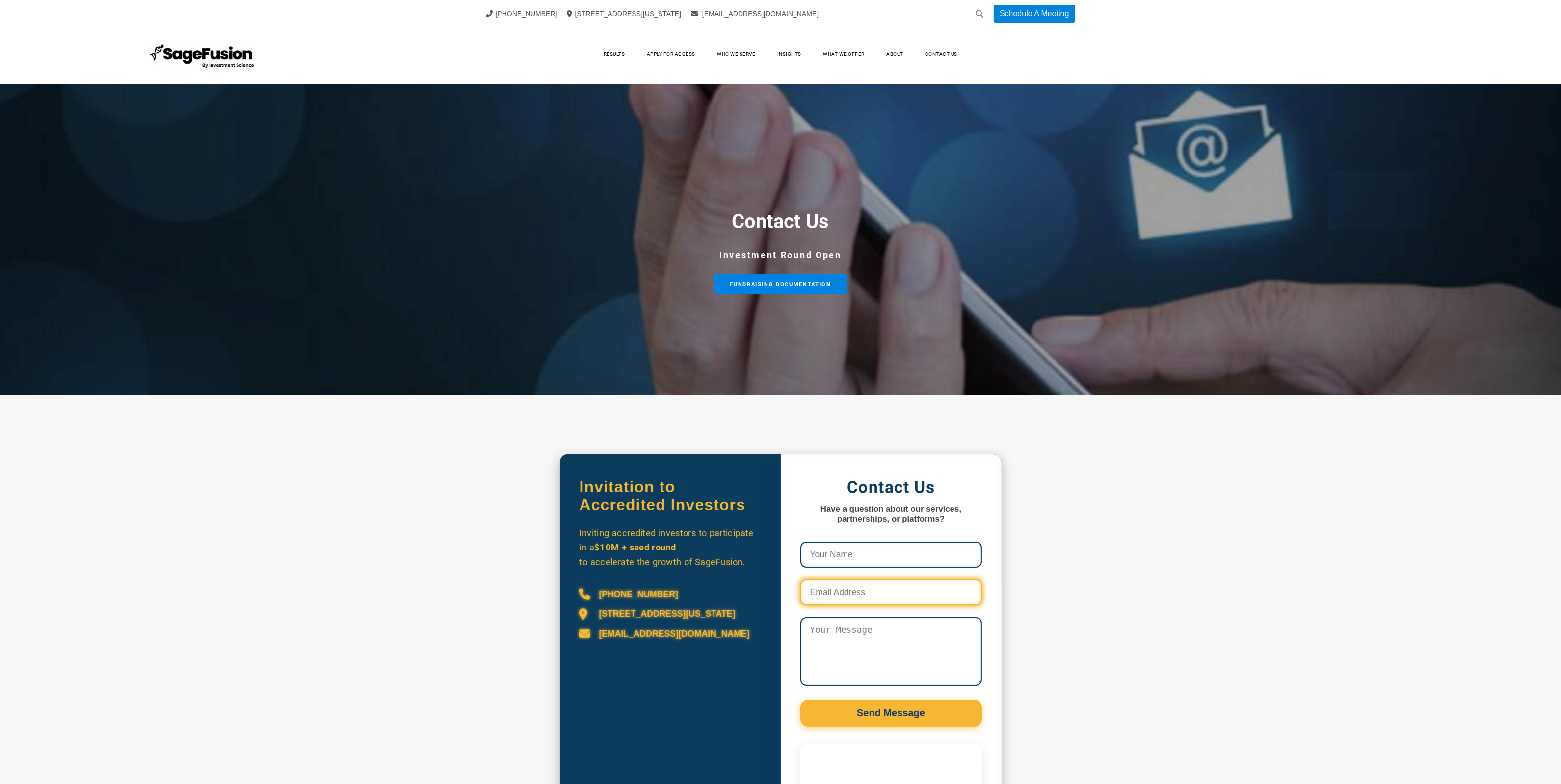
click at [920, 587] on input "Contact Us Form and Calendly" at bounding box center [891, 592] width 182 height 26
click at [942, 656] on textarea "Contact Us Form and Calendly" at bounding box center [891, 652] width 182 height 68
click at [904, 579] on form "Don’t fill this out if you're human: Send Message" at bounding box center [891, 635] width 182 height 185
click at [909, 593] on input "Contact Us Form and Calendly" at bounding box center [891, 592] width 182 height 26
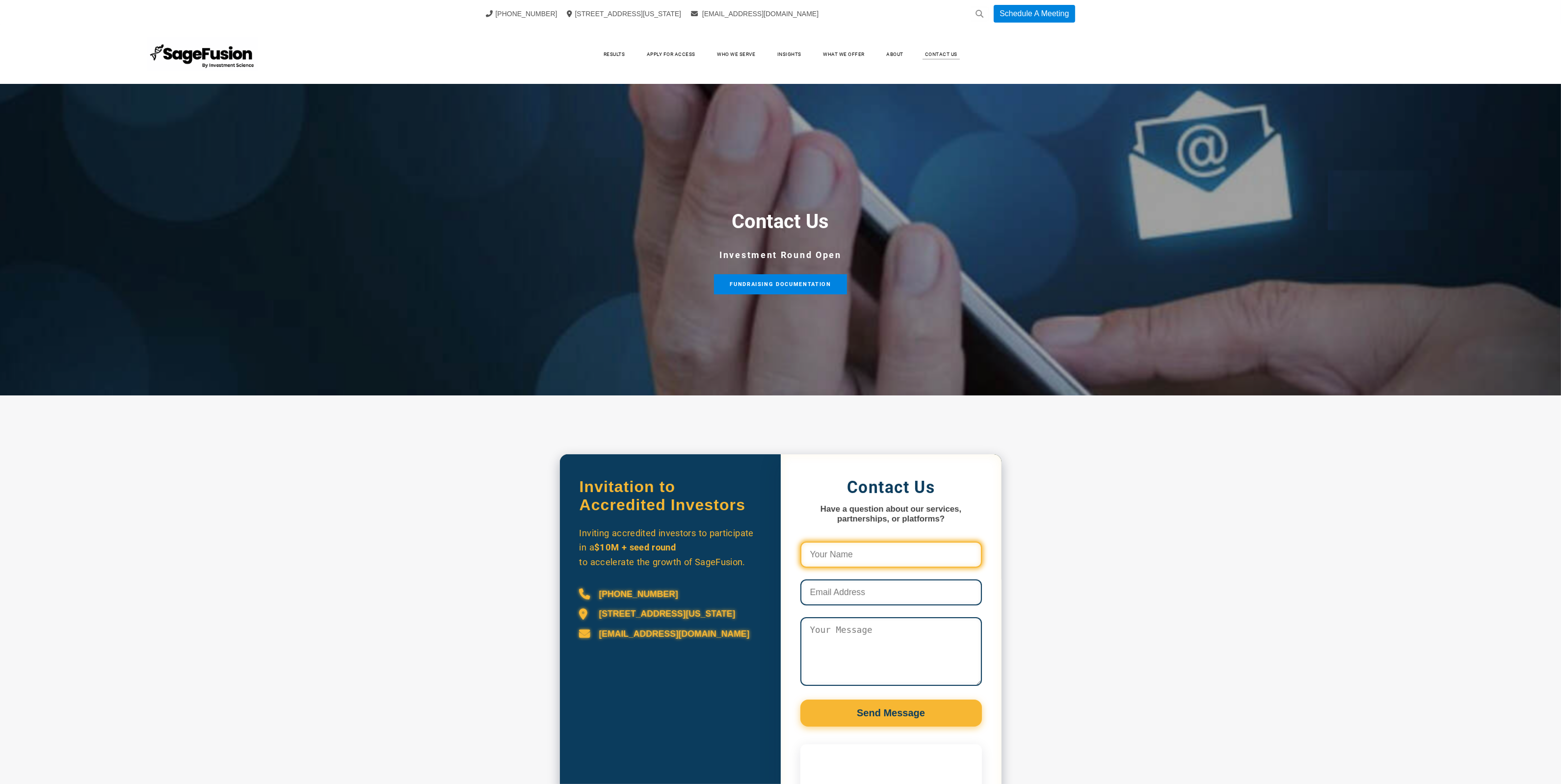
click at [926, 557] on input "Contact Us Form and Calendly" at bounding box center [891, 555] width 182 height 26
